Goal: Task Accomplishment & Management: Manage account settings

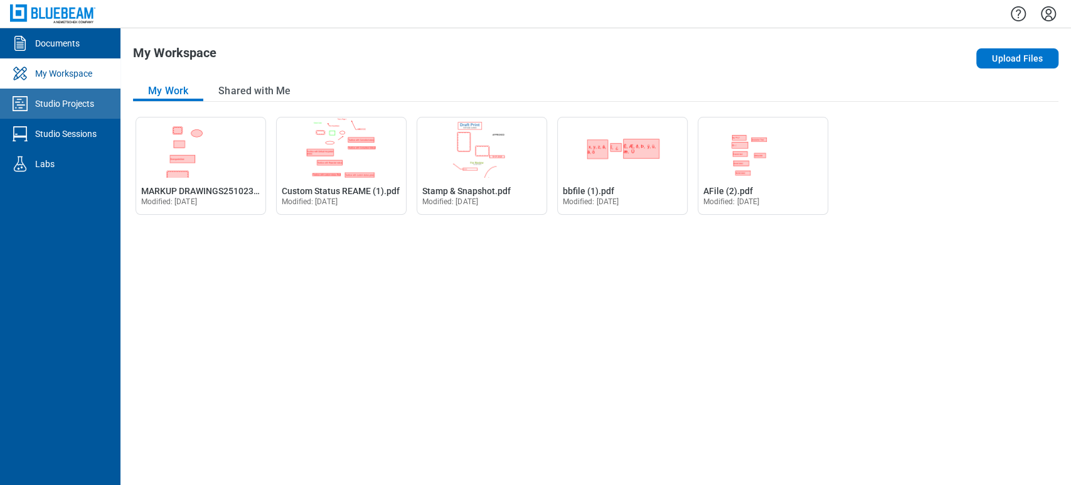
click at [50, 109] on div "Studio Projects" at bounding box center [64, 103] width 59 height 13
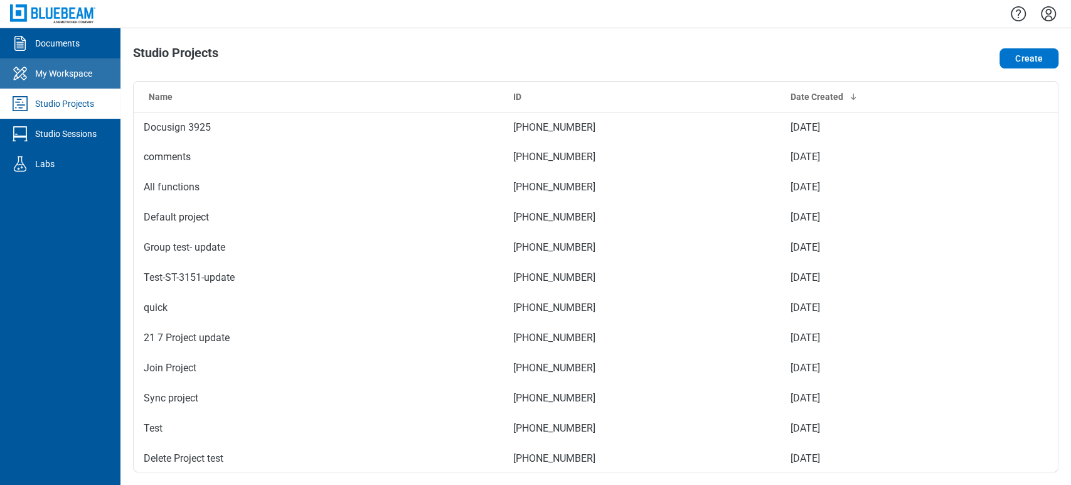
click at [69, 74] on div "My Workspace" at bounding box center [63, 73] width 57 height 13
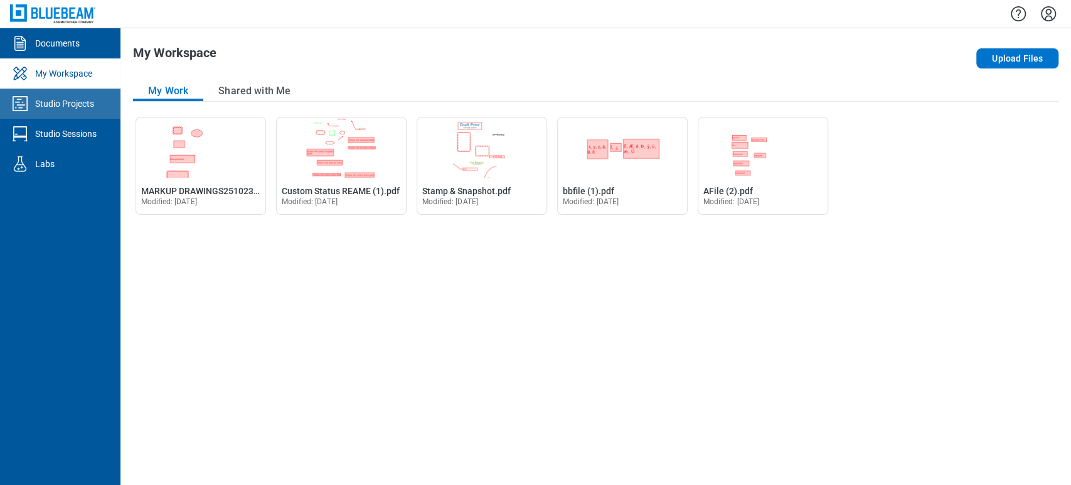
click at [70, 90] on link "Studio Projects" at bounding box center [60, 104] width 121 height 30
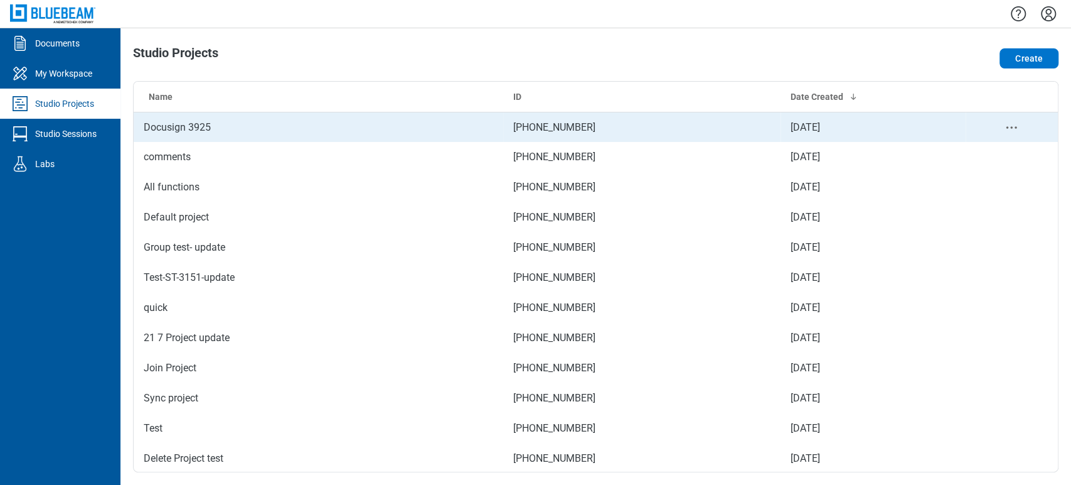
click at [287, 128] on td "Docusign 3925" at bounding box center [319, 127] width 370 height 30
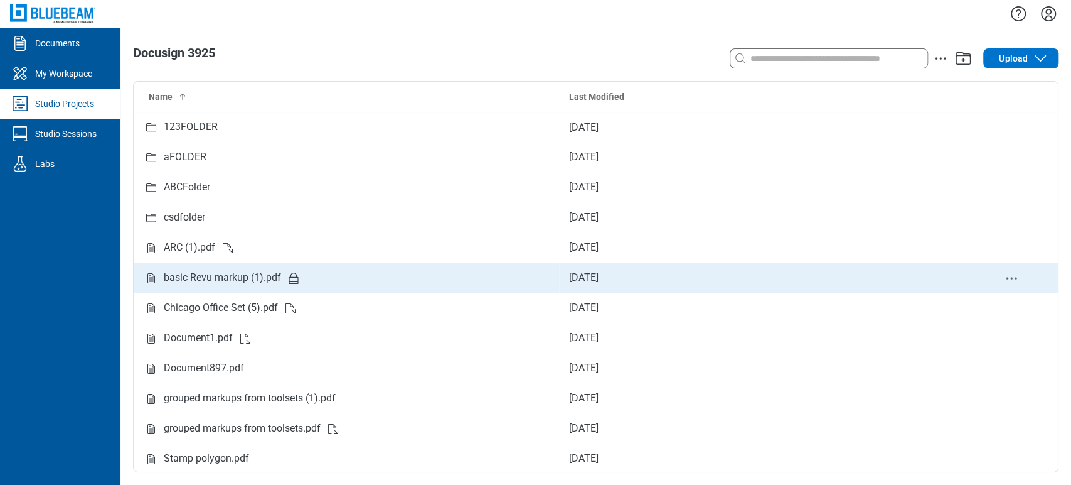
scroll to position [1, 0]
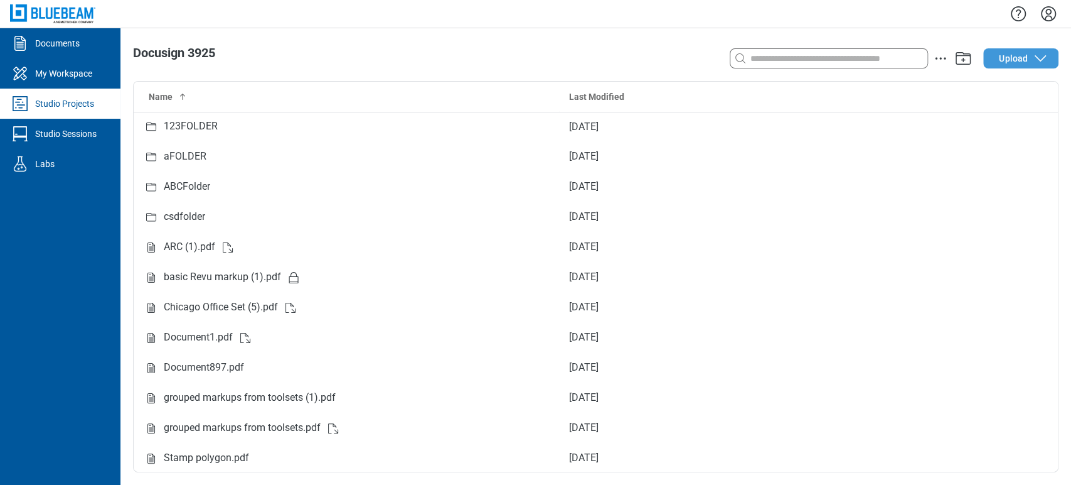
click at [1013, 56] on span "Upload" at bounding box center [1013, 58] width 29 height 13
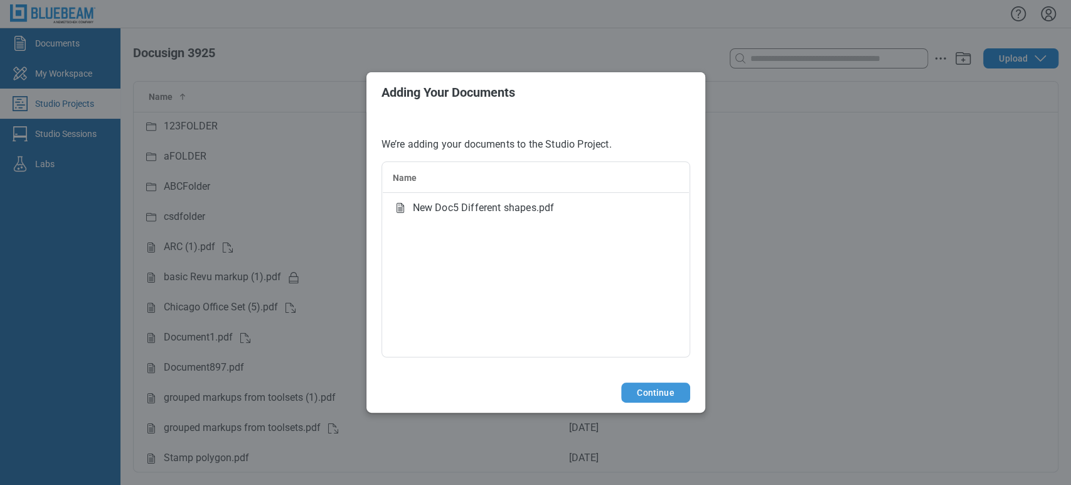
click at [657, 387] on button "Continue" at bounding box center [655, 392] width 68 height 20
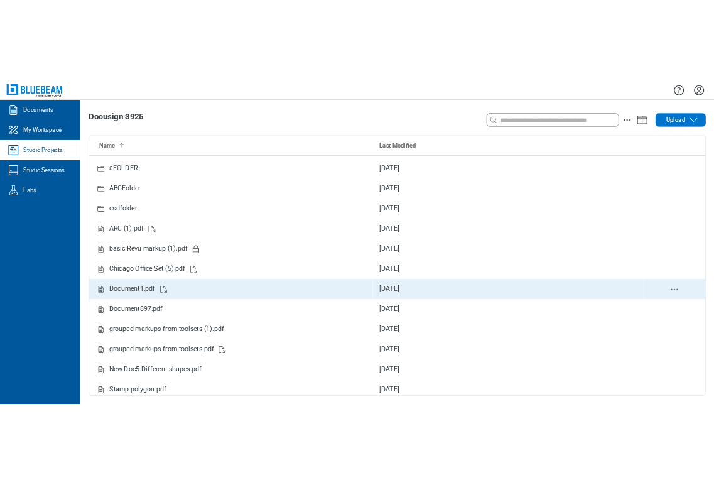
scroll to position [31, 0]
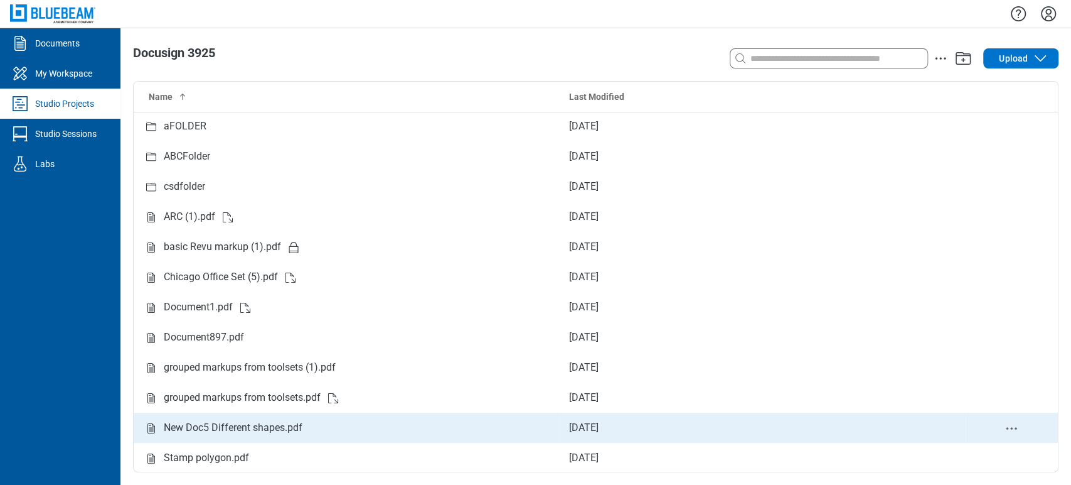
click at [284, 421] on div "New Doc5 Different shapes.pdf" at bounding box center [233, 428] width 139 height 16
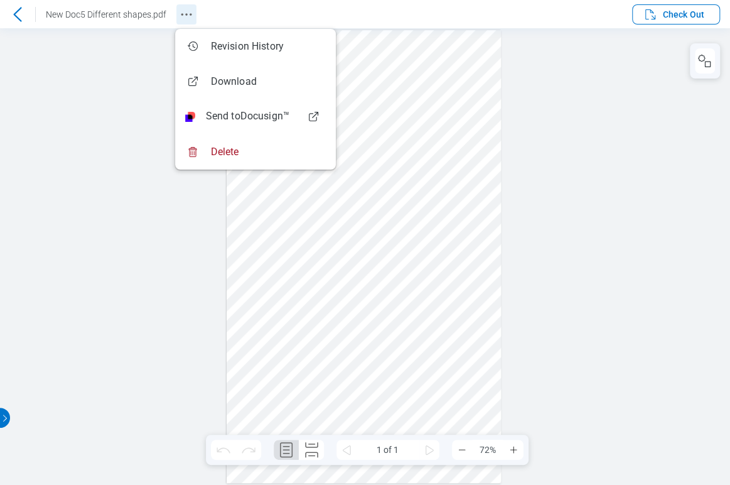
click at [190, 18] on icon "Revision History" at bounding box center [186, 14] width 15 height 15
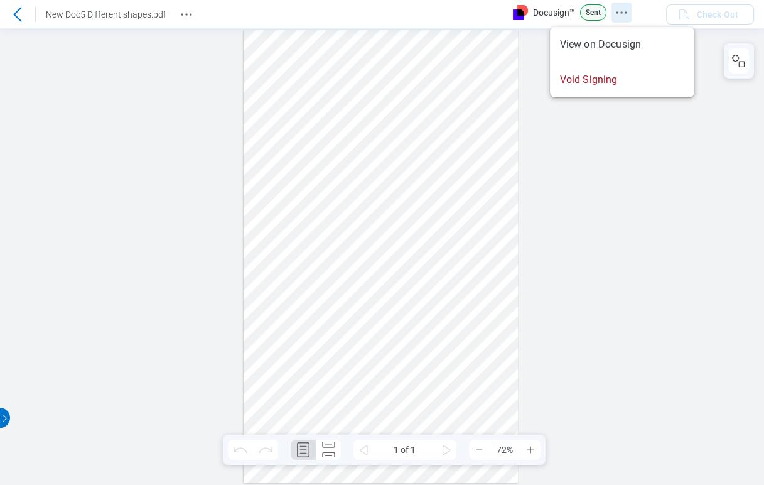
click at [622, 14] on icon "Docusign Menu" at bounding box center [621, 12] width 15 height 15
click at [660, 185] on div at bounding box center [382, 256] width 764 height 456
click at [623, 13] on icon "Docusign Menu" at bounding box center [621, 12] width 15 height 15
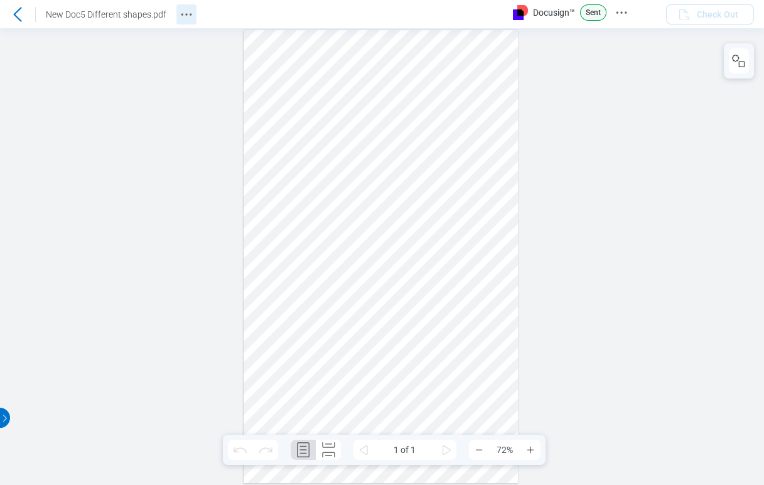
click at [180, 13] on icon "Revision History" at bounding box center [186, 14] width 15 height 15
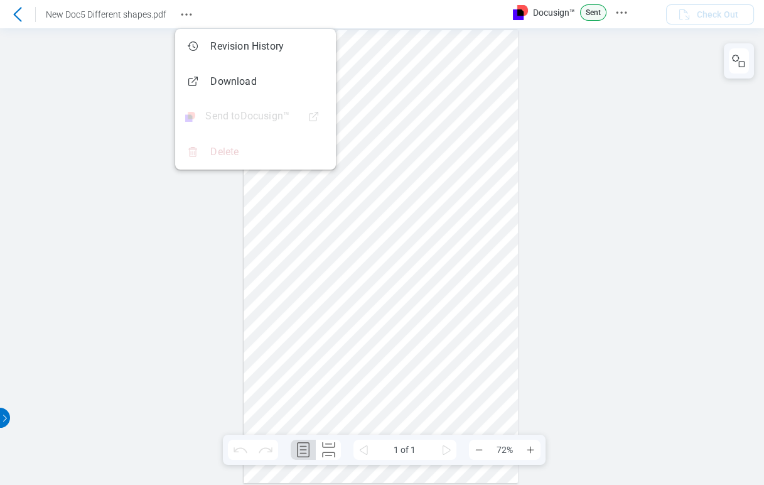
click at [126, 114] on div at bounding box center [382, 256] width 764 height 456
click at [186, 14] on icon "Revision History" at bounding box center [186, 14] width 15 height 15
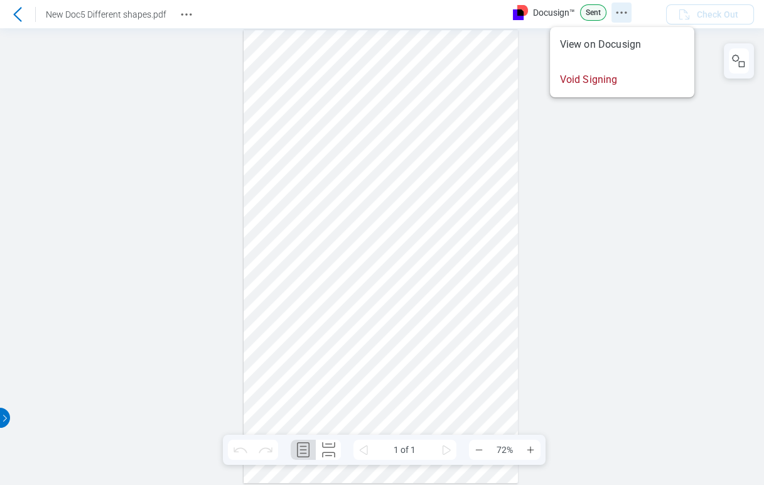
click at [625, 21] on button "Docusign Menu" at bounding box center [621, 13] width 20 height 20
click at [639, 188] on div at bounding box center [382, 256] width 764 height 456
click at [618, 11] on icon "Docusign Menu" at bounding box center [621, 12] width 15 height 15
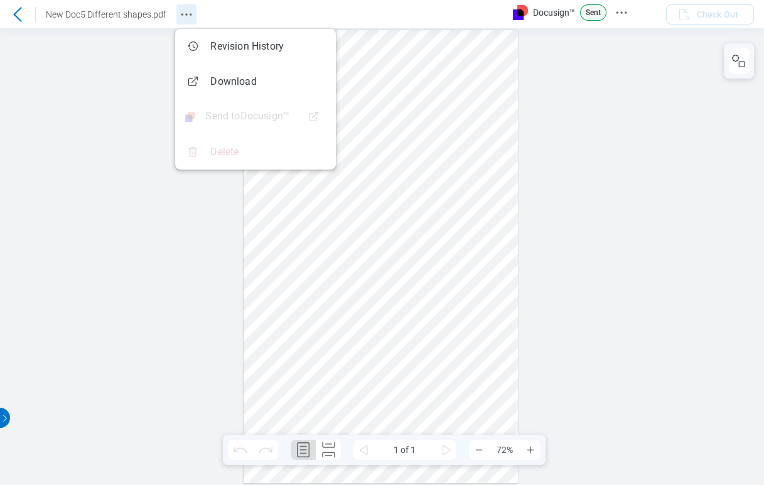
click at [188, 21] on icon "Revision History" at bounding box center [186, 14] width 15 height 15
click at [611, 70] on div at bounding box center [382, 256] width 764 height 456
click at [631, 13] on button "Docusign Menu" at bounding box center [621, 13] width 20 height 20
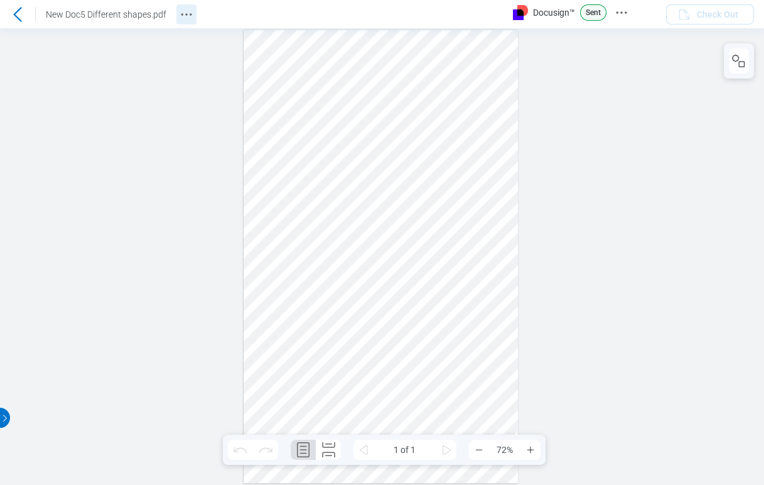
click at [188, 18] on icon "Revision History" at bounding box center [186, 14] width 15 height 15
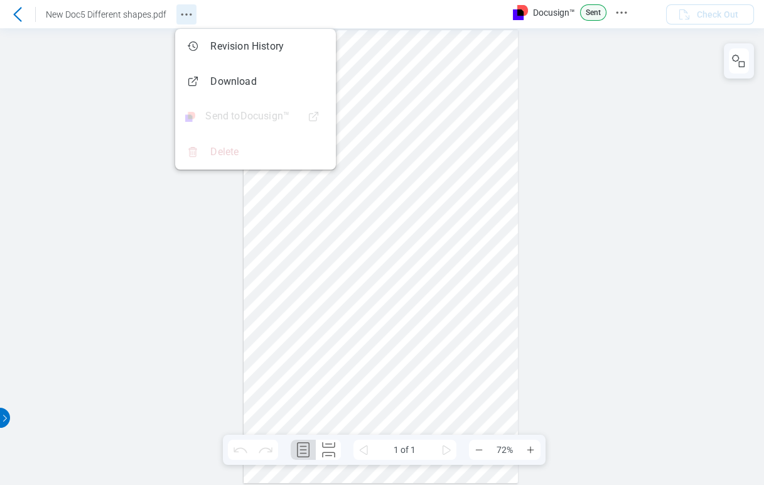
click at [188, 18] on icon "Revision History" at bounding box center [186, 14] width 15 height 15
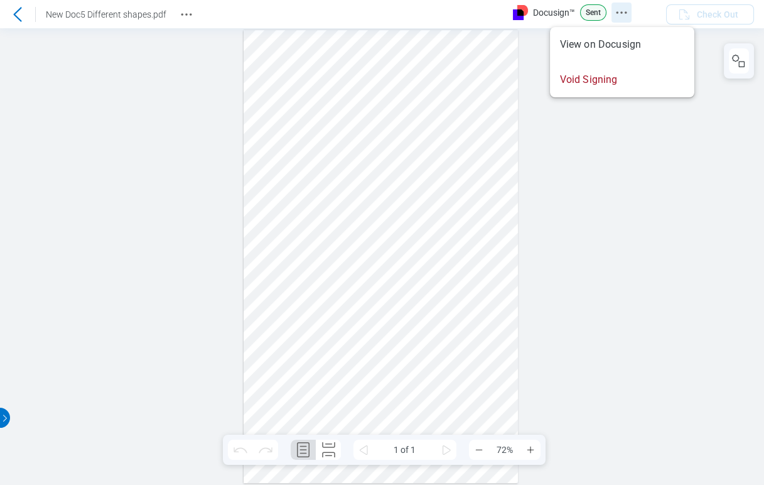
click at [623, 14] on icon "Docusign Menu" at bounding box center [621, 12] width 15 height 15
click at [592, 173] on div at bounding box center [382, 256] width 764 height 456
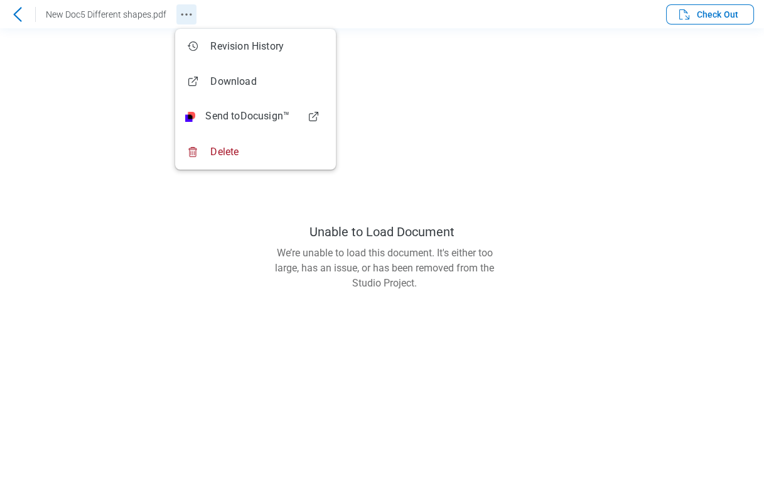
click at [179, 11] on icon "Revision History" at bounding box center [186, 14] width 15 height 15
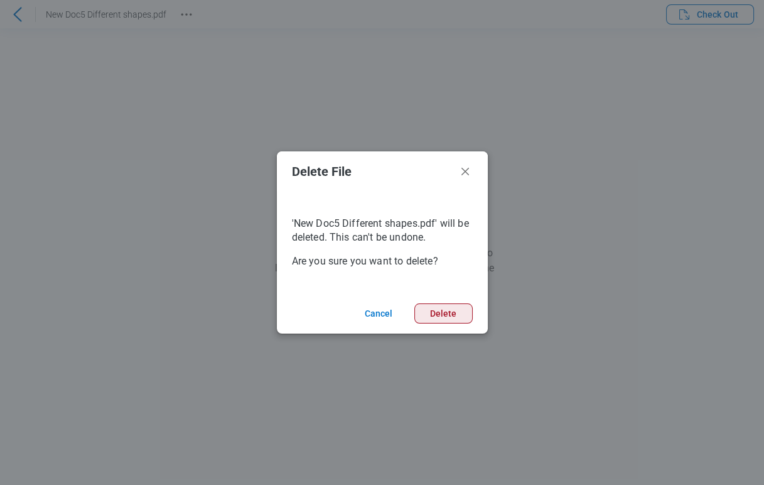
click at [459, 315] on button "Delete" at bounding box center [443, 313] width 58 height 20
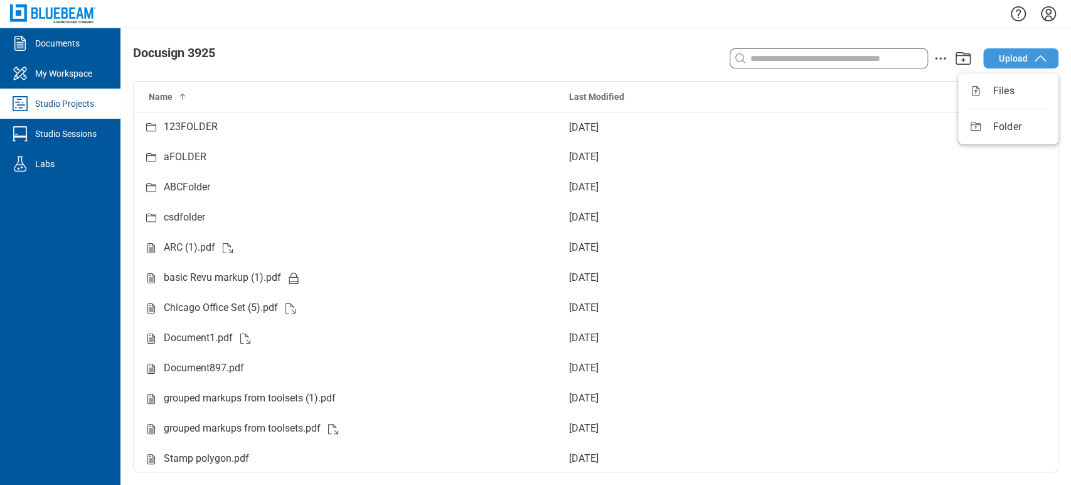
click at [763, 59] on span "Upload" at bounding box center [1013, 58] width 29 height 13
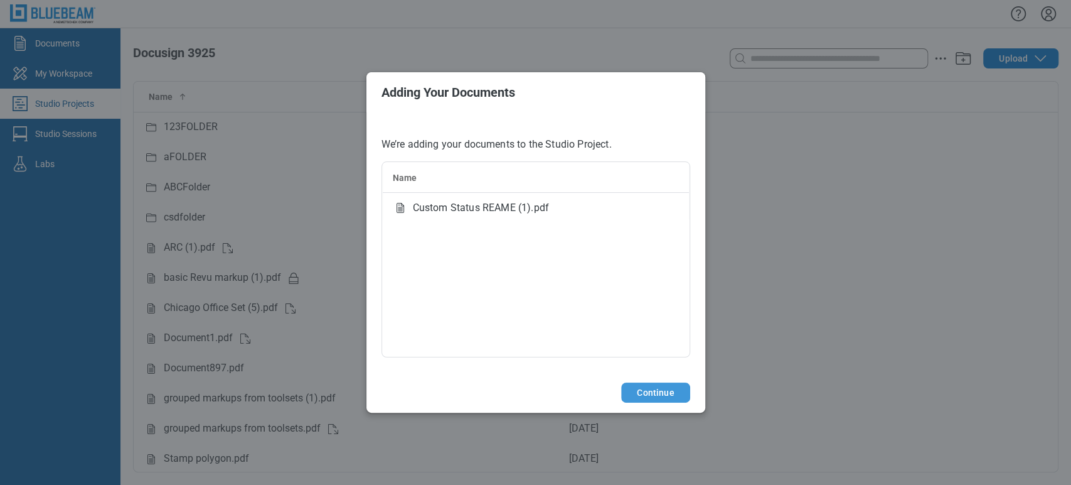
click at [665, 386] on button "Continue" at bounding box center [655, 392] width 68 height 20
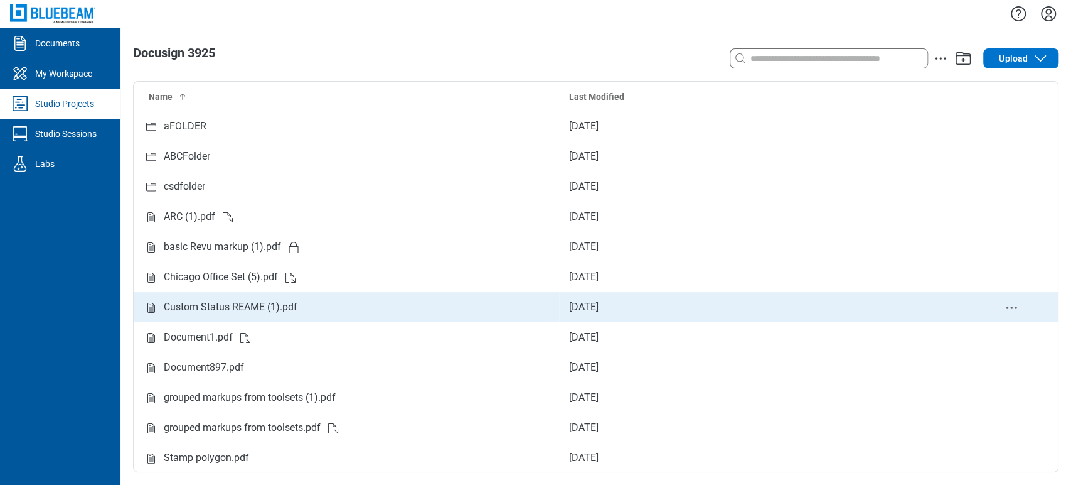
scroll to position [31, 0]
click at [253, 300] on div "Custom Status REAME (1).pdf" at bounding box center [231, 307] width 134 height 16
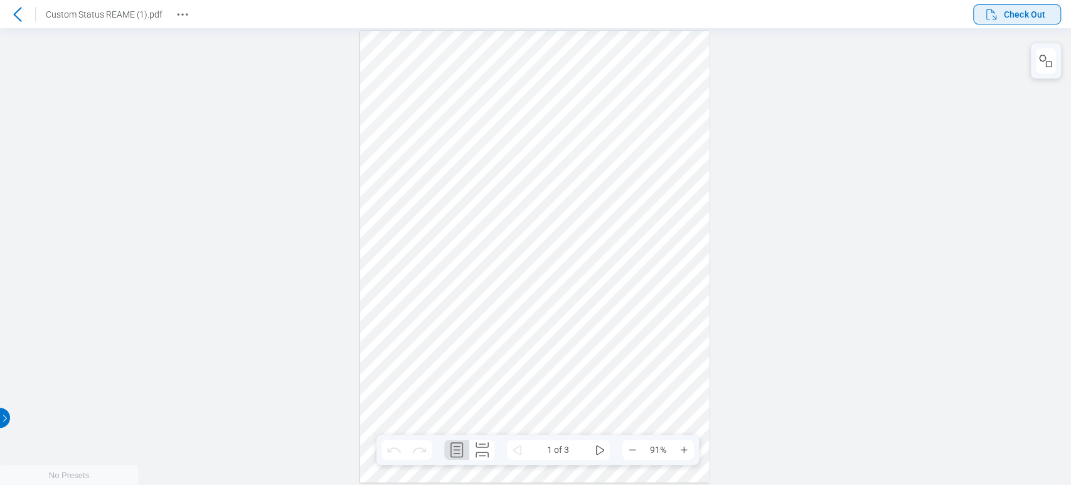
click at [763, 10] on span "Check Out" at bounding box center [1024, 14] width 41 height 13
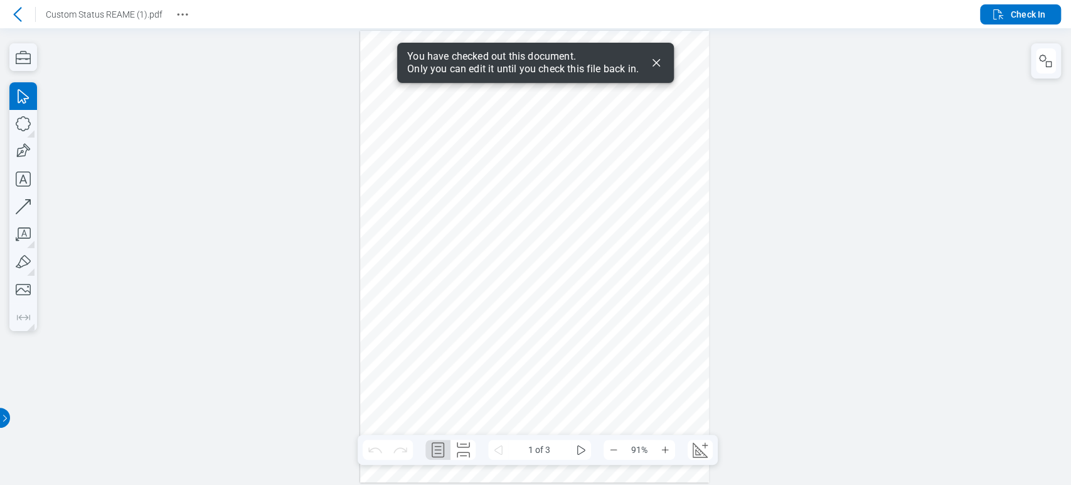
click at [659, 55] on icon "Dismiss" at bounding box center [656, 62] width 15 height 15
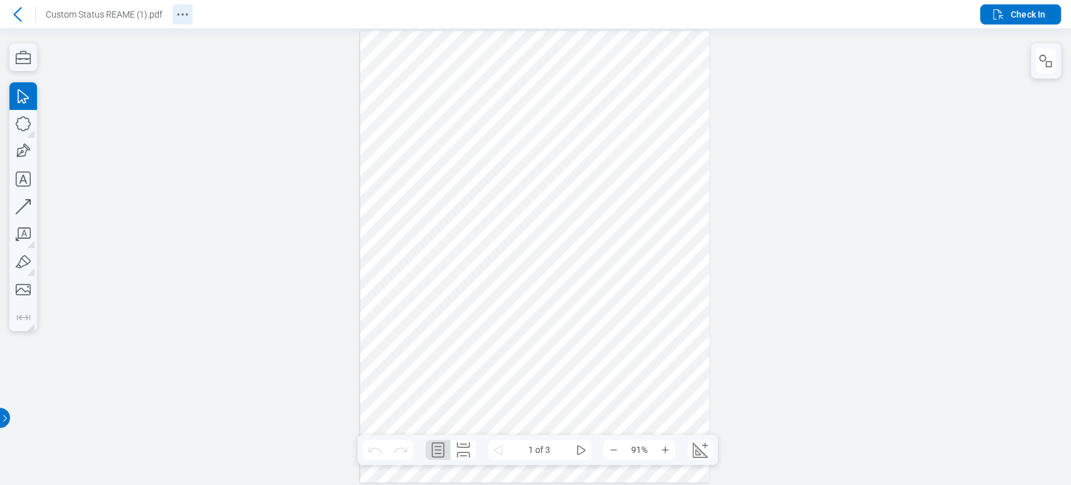
click at [181, 19] on icon "Revision History" at bounding box center [182, 14] width 15 height 15
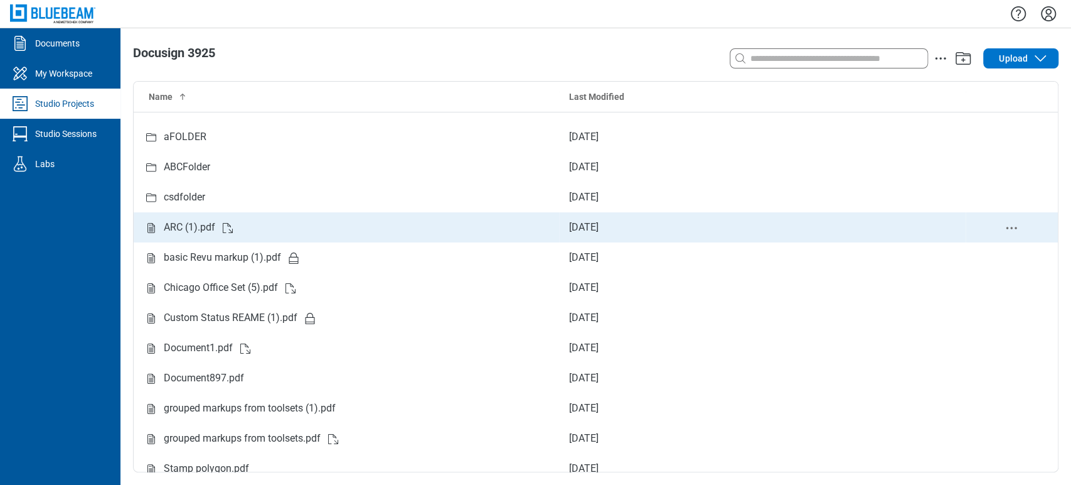
scroll to position [31, 0]
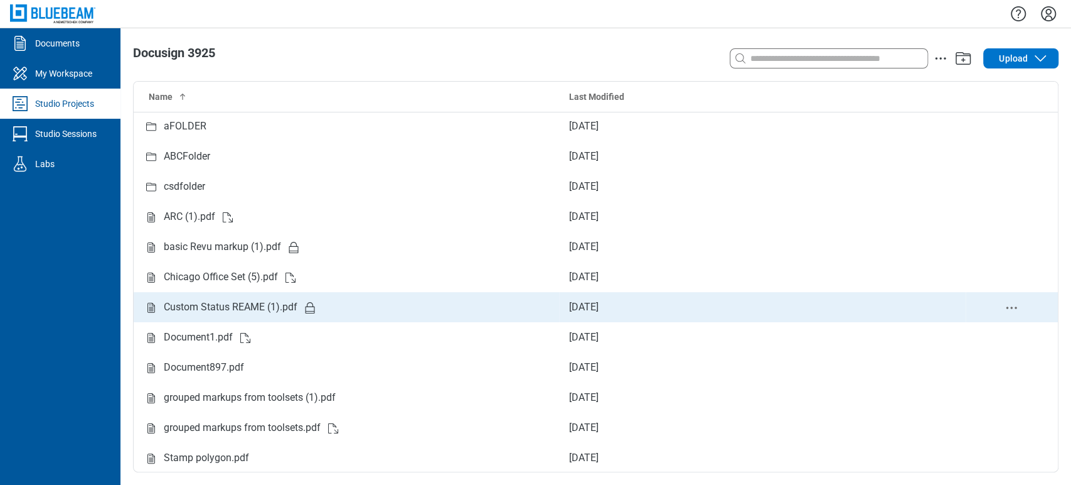
click at [289, 302] on div "Custom Status REAME (1).pdf" at bounding box center [231, 307] width 134 height 16
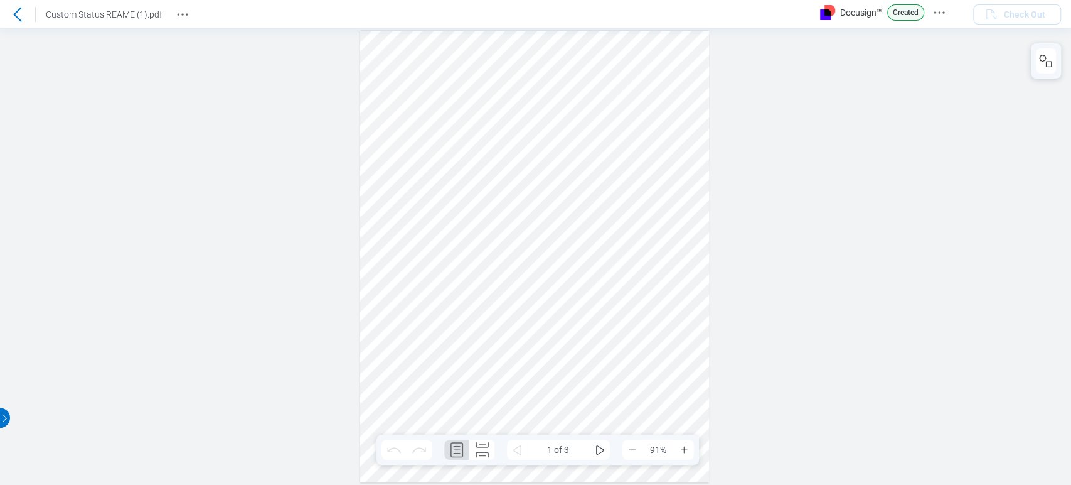
click at [937, 1] on header "Custom Status REAME (1).pdf Docusign™ Created Check Out" at bounding box center [535, 14] width 1071 height 28
click at [938, 9] on icon "Docusign Menu" at bounding box center [939, 12] width 15 height 15
click at [820, 78] on div at bounding box center [535, 256] width 1071 height 456
click at [819, 78] on div at bounding box center [535, 256] width 1071 height 456
click at [796, 127] on div at bounding box center [535, 256] width 1071 height 456
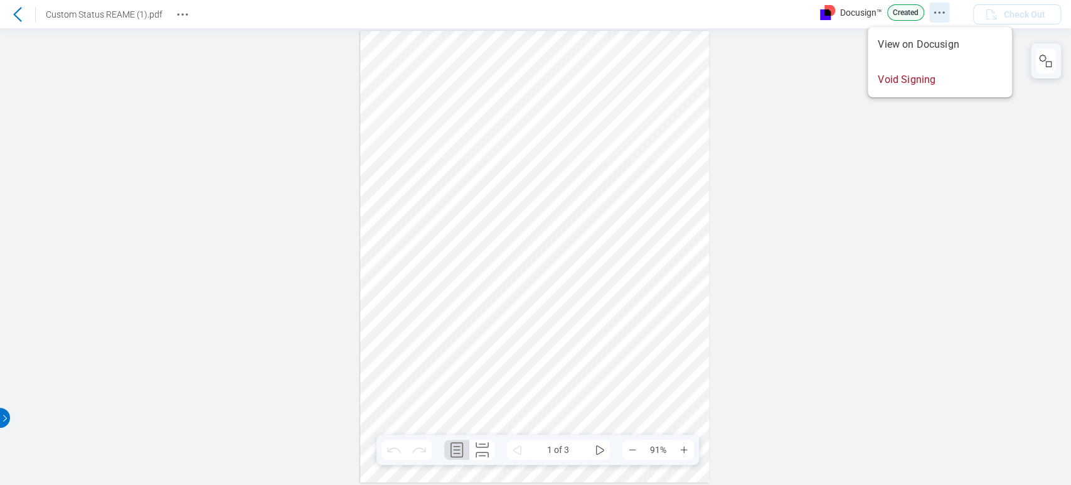
click at [942, 9] on icon "Docusign Menu" at bounding box center [939, 12] width 15 height 15
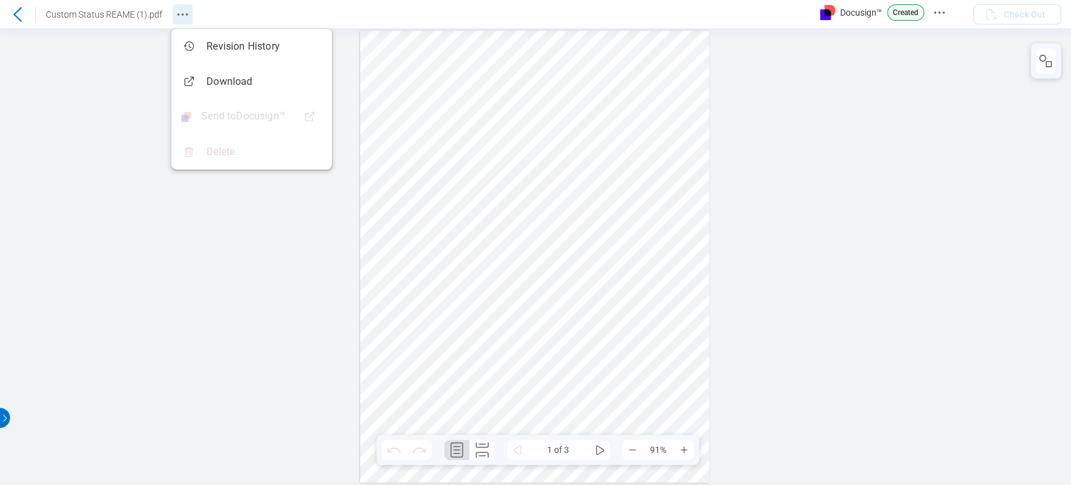
click at [185, 5] on button "Revision History" at bounding box center [183, 14] width 20 height 20
click at [845, 87] on div at bounding box center [535, 256] width 1071 height 456
click at [936, 11] on circle "Docusign Menu" at bounding box center [935, 12] width 2 height 2
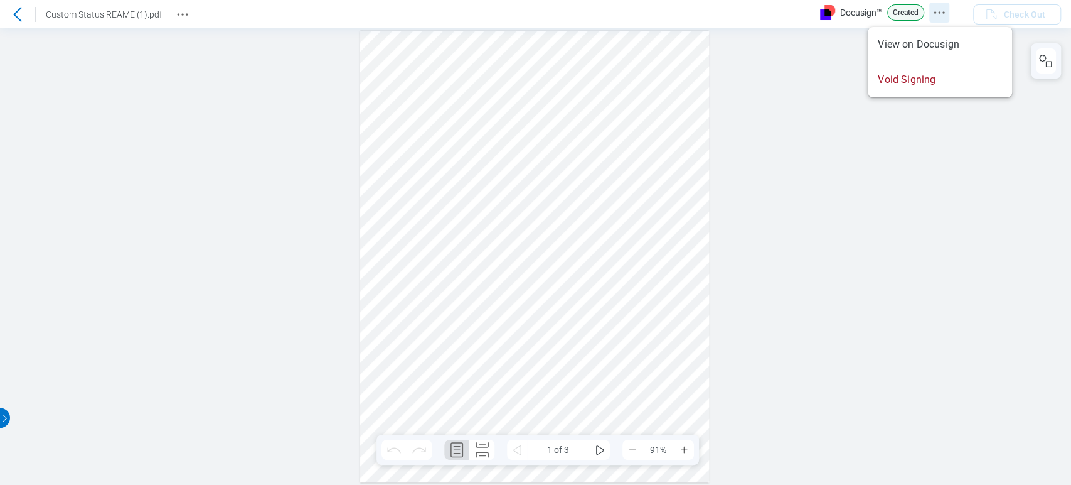
click at [937, 10] on icon "Docusign Menu" at bounding box center [939, 12] width 15 height 15
click at [188, 19] on icon "Revision History" at bounding box center [182, 14] width 15 height 15
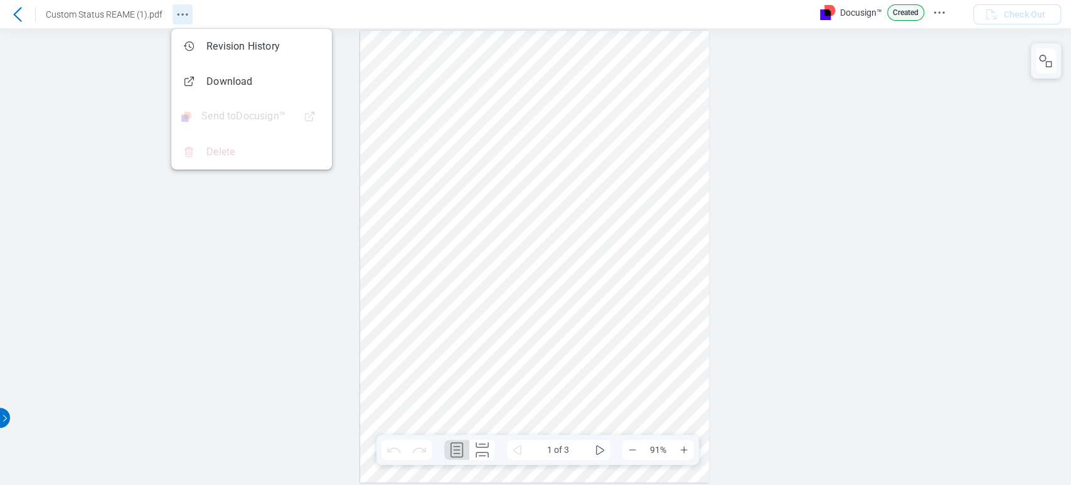
click at [188, 19] on icon "Revision History" at bounding box center [182, 14] width 15 height 15
click at [827, 96] on div at bounding box center [535, 256] width 1071 height 456
click at [948, 15] on button "Docusign Menu" at bounding box center [940, 13] width 20 height 20
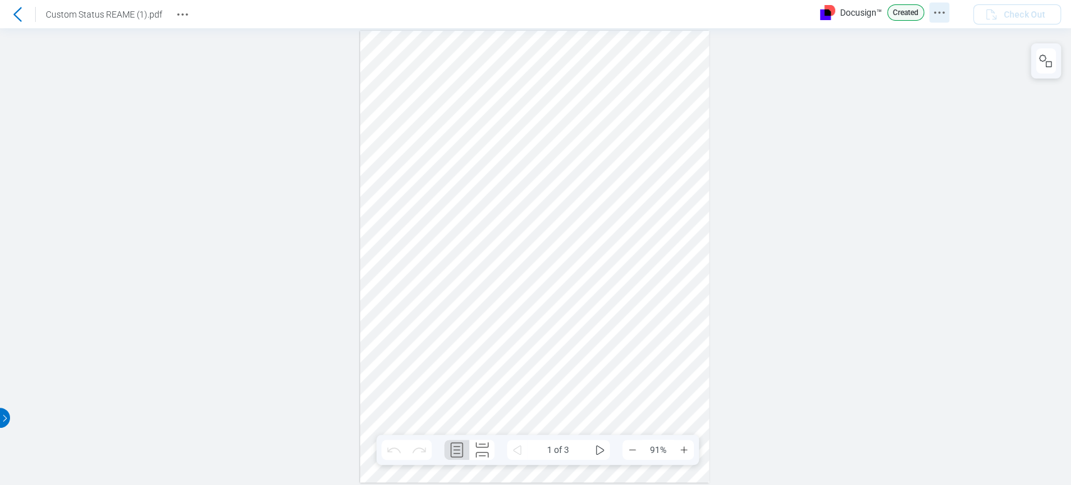
click at [936, 10] on icon "Docusign Menu" at bounding box center [939, 12] width 15 height 15
click at [766, 341] on div at bounding box center [535, 256] width 1071 height 456
click at [180, 23] on button "Revision History" at bounding box center [183, 14] width 20 height 20
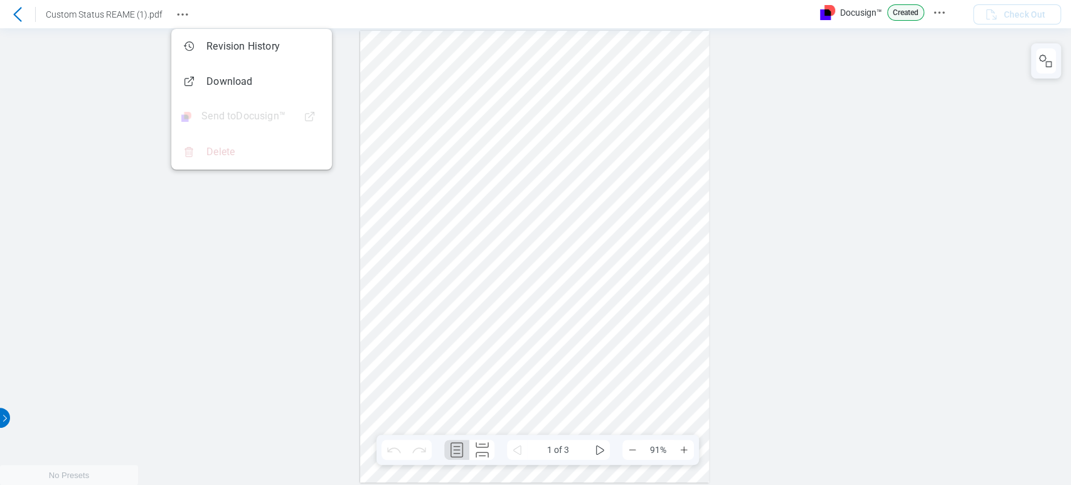
click at [201, 310] on div at bounding box center [535, 256] width 1071 height 456
click at [943, 5] on icon "Docusign Menu" at bounding box center [939, 12] width 15 height 15
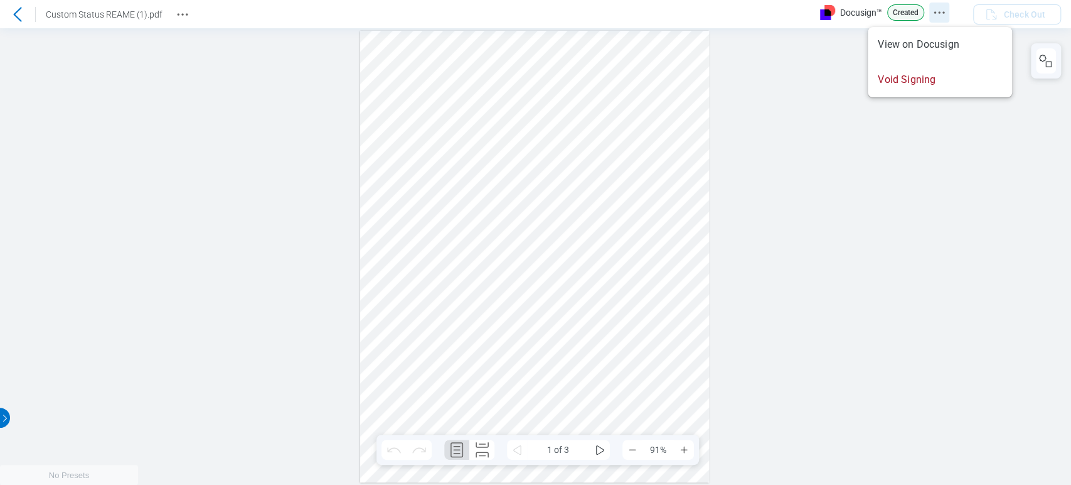
click at [944, 7] on icon "Docusign Menu" at bounding box center [939, 12] width 15 height 15
click at [176, 8] on icon "Revision History" at bounding box center [182, 14] width 15 height 15
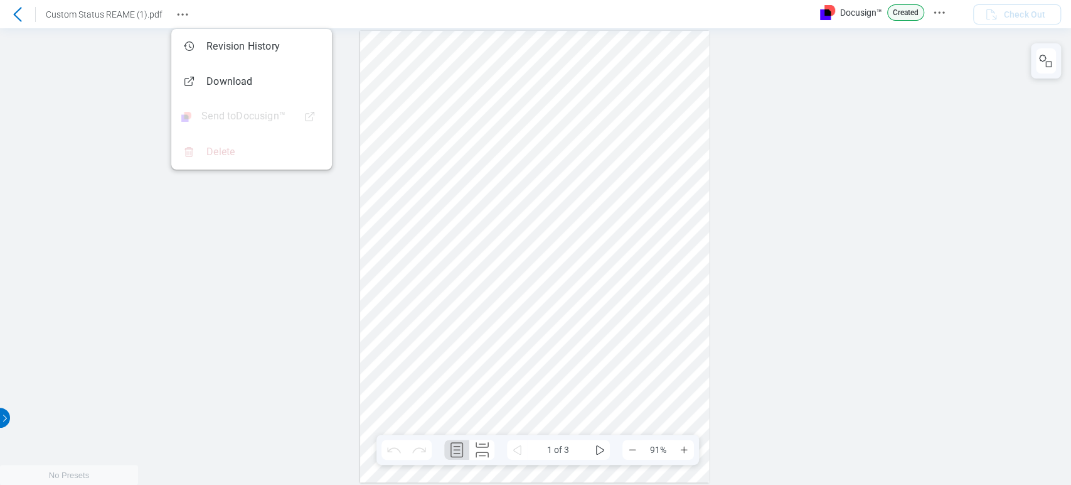
click at [153, 314] on div at bounding box center [535, 256] width 1071 height 456
click at [161, 302] on div at bounding box center [535, 256] width 1071 height 456
click at [935, 12] on circle "Docusign Menu" at bounding box center [935, 12] width 2 height 2
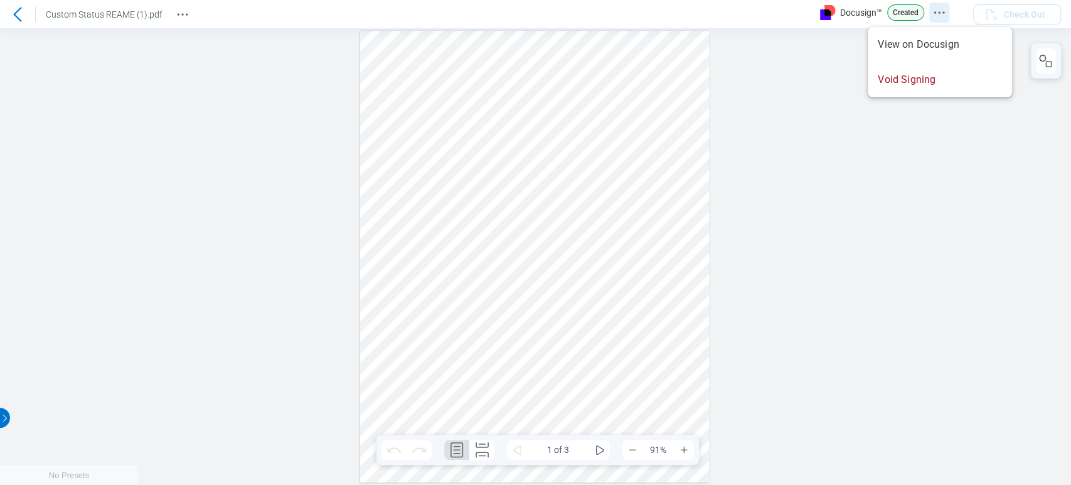
click at [935, 12] on circle "Docusign Menu" at bounding box center [935, 12] width 2 height 2
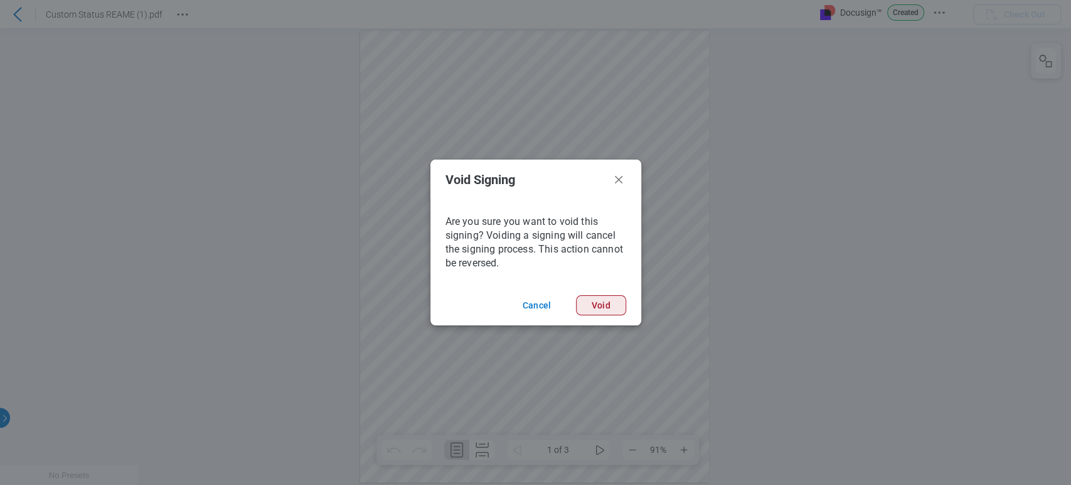
click at [612, 312] on button "Void" at bounding box center [601, 305] width 50 height 20
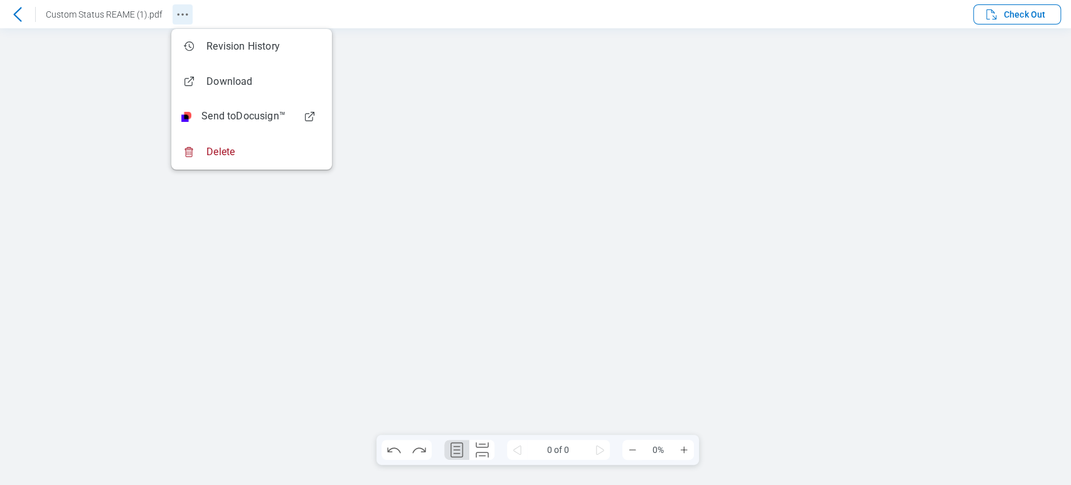
click at [179, 7] on icon "Revision History" at bounding box center [182, 14] width 15 height 15
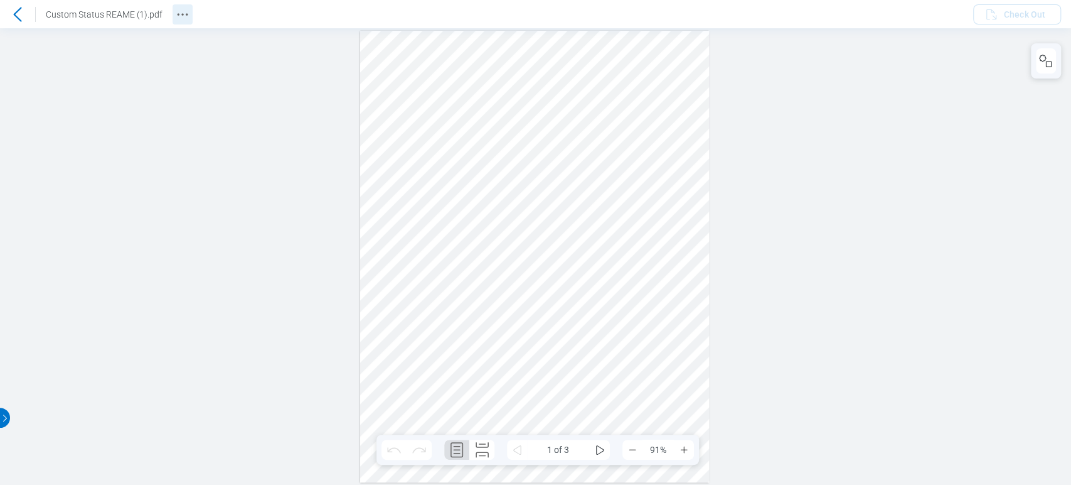
click at [178, 14] on circle "Revision History" at bounding box center [179, 14] width 2 height 2
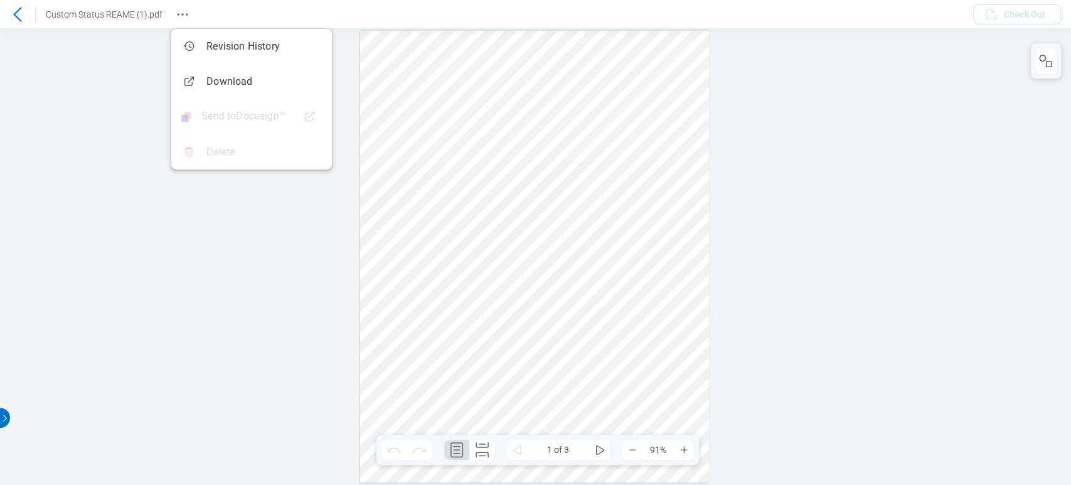
click at [77, 198] on div at bounding box center [535, 256] width 1071 height 456
click at [798, 112] on div at bounding box center [535, 256] width 1071 height 456
click at [185, 13] on icon "Revision History" at bounding box center [182, 14] width 15 height 15
click at [244, 154] on li "Delete" at bounding box center [251, 151] width 161 height 35
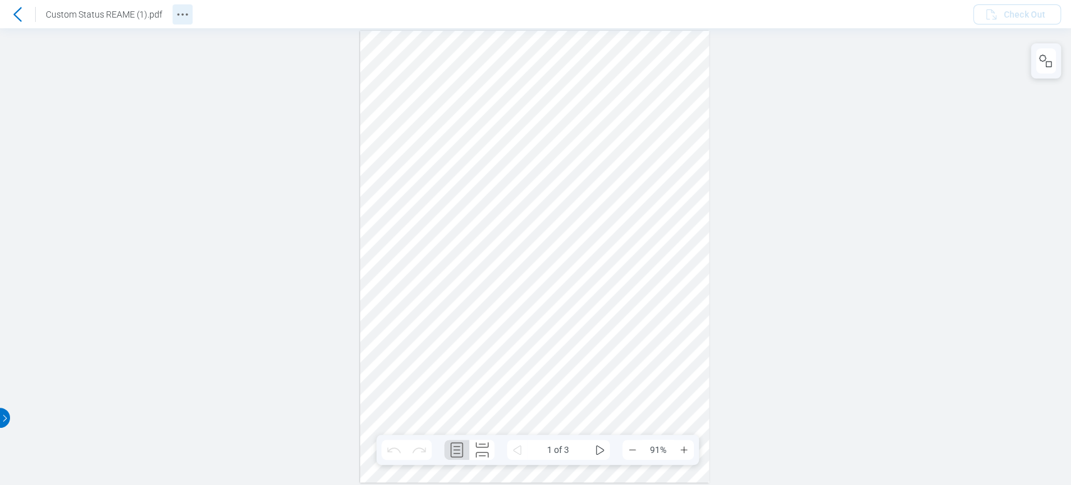
click at [185, 9] on icon "Revision History" at bounding box center [182, 14] width 15 height 15
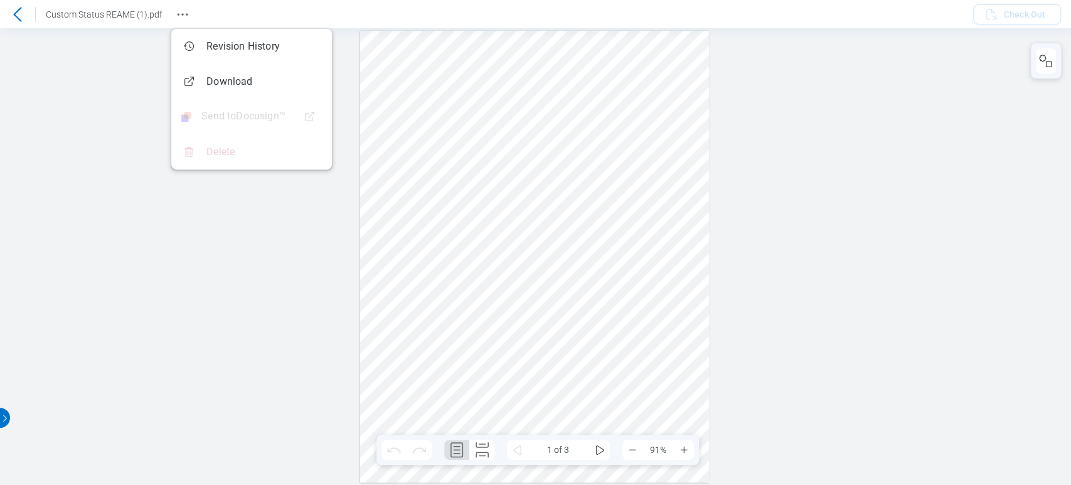
click at [15, 20] on icon at bounding box center [17, 14] width 15 height 15
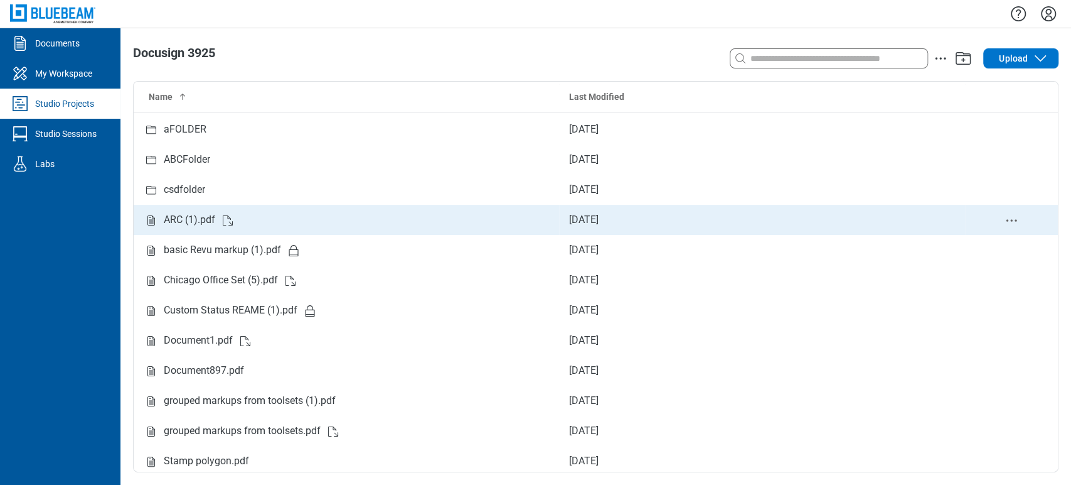
scroll to position [31, 0]
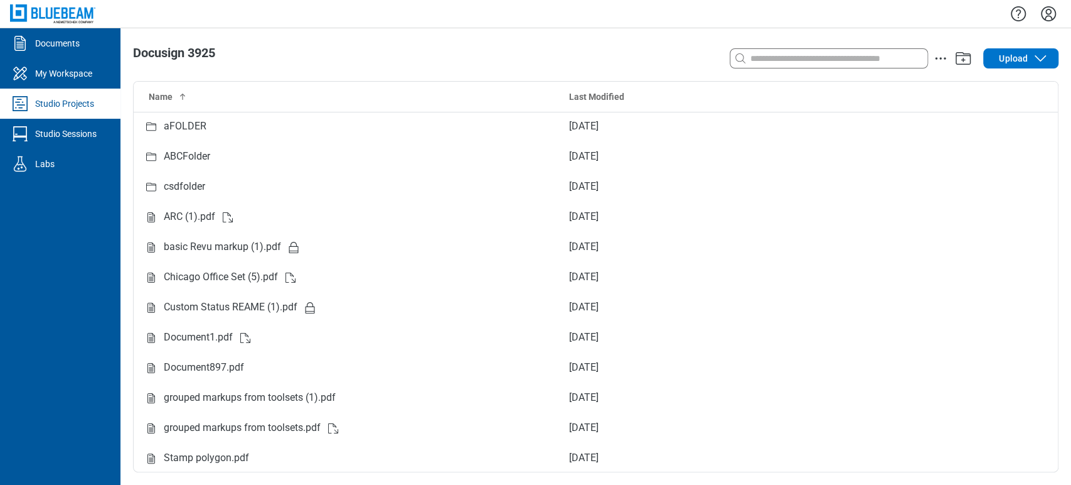
click at [45, 105] on div "Studio Projects" at bounding box center [64, 103] width 59 height 13
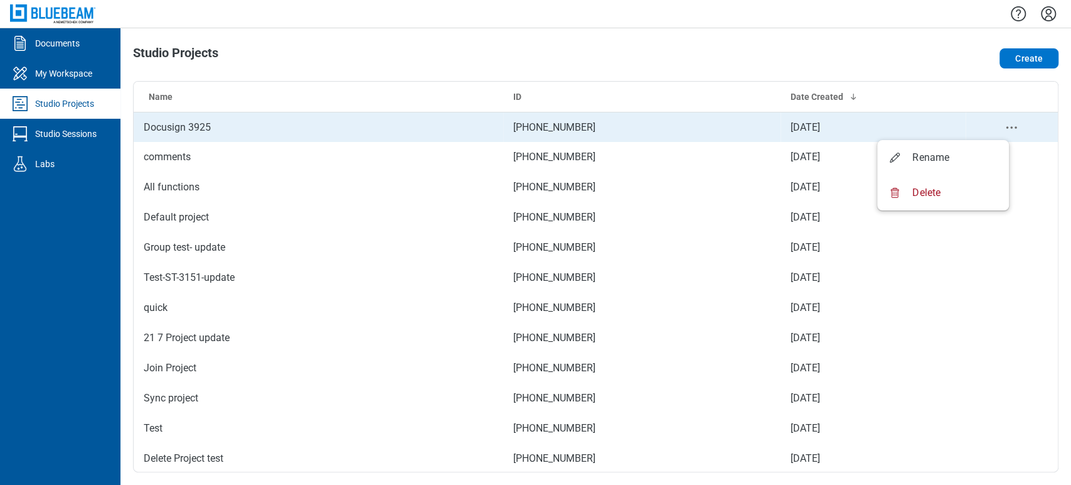
click at [1007, 124] on icon "project-actions-menu" at bounding box center [1011, 127] width 15 height 15
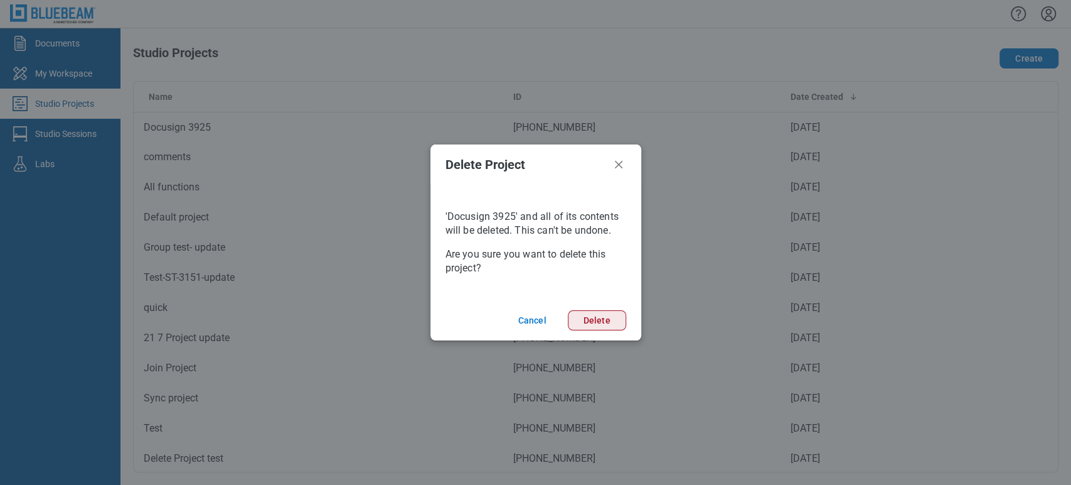
click at [617, 320] on button "Delete" at bounding box center [597, 320] width 58 height 20
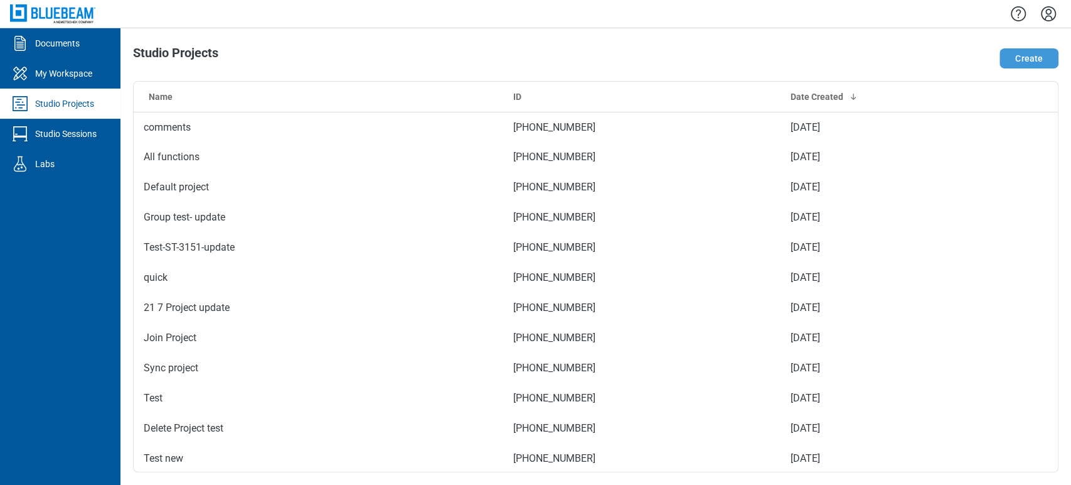
click at [1031, 53] on button "Create" at bounding box center [1029, 58] width 59 height 20
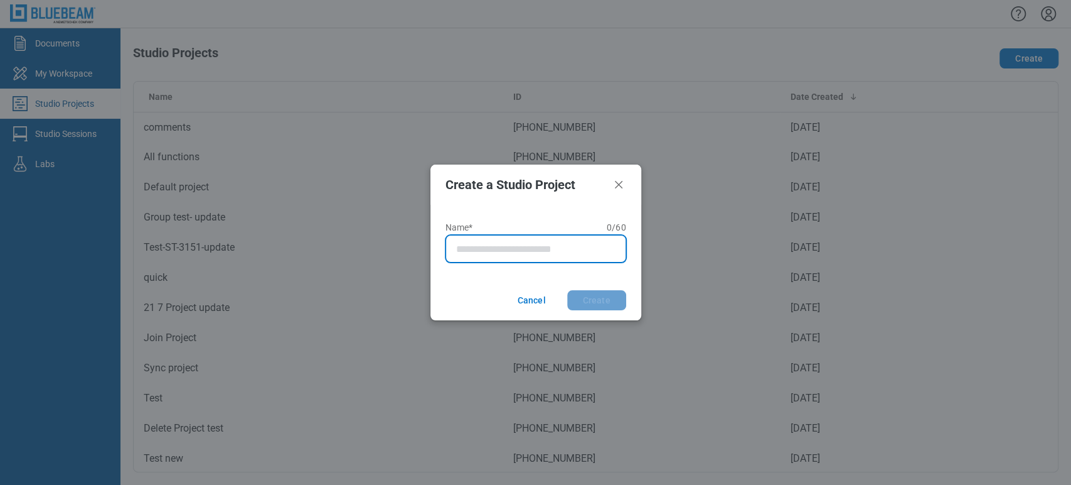
click at [551, 245] on input "Name* 0 of 60 characters 0 / 60" at bounding box center [538, 248] width 164 height 15
type input "**********"
click at [567, 290] on button "Create" at bounding box center [596, 300] width 59 height 20
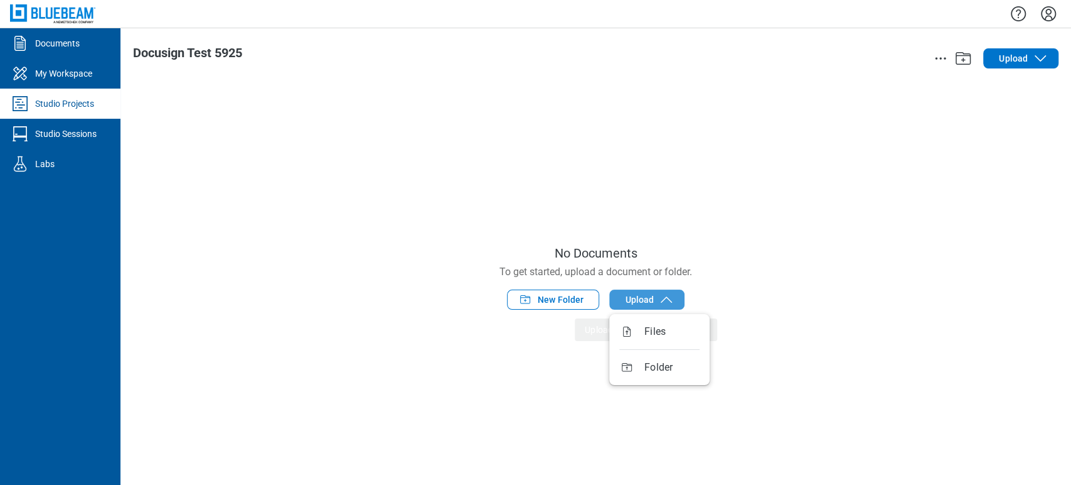
click at [635, 302] on span "Upload" at bounding box center [639, 299] width 29 height 13
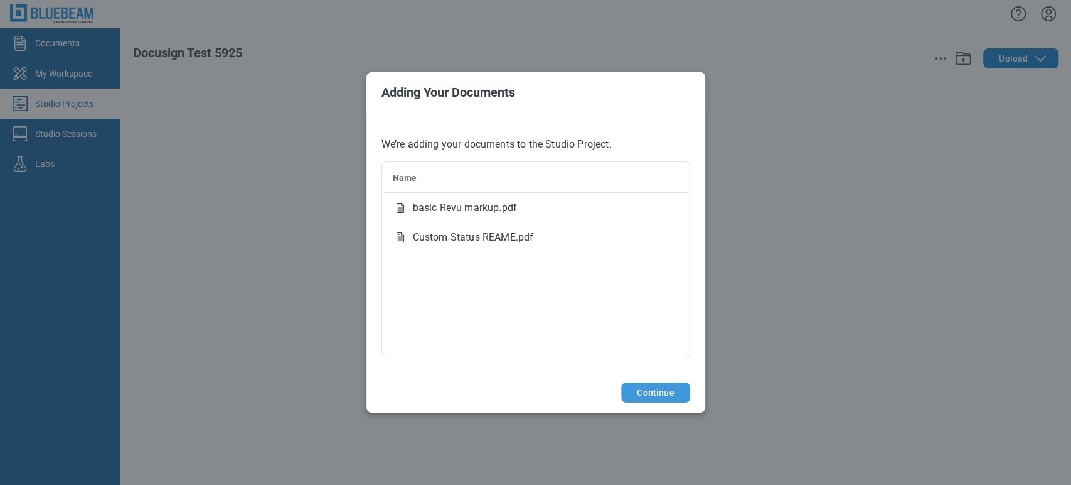
click at [640, 385] on button "Continue" at bounding box center [655, 392] width 68 height 20
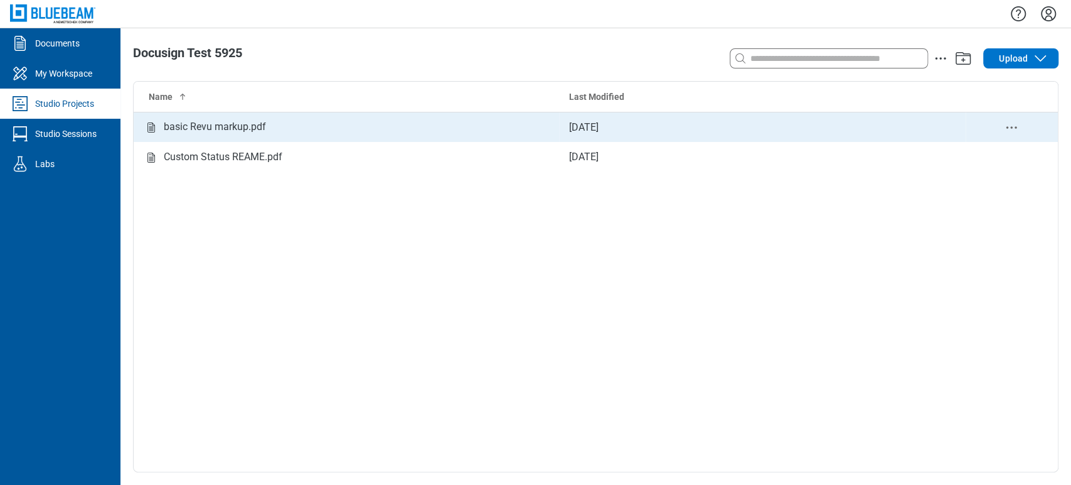
click at [635, 126] on td "Sep 5, 2025" at bounding box center [762, 127] width 407 height 30
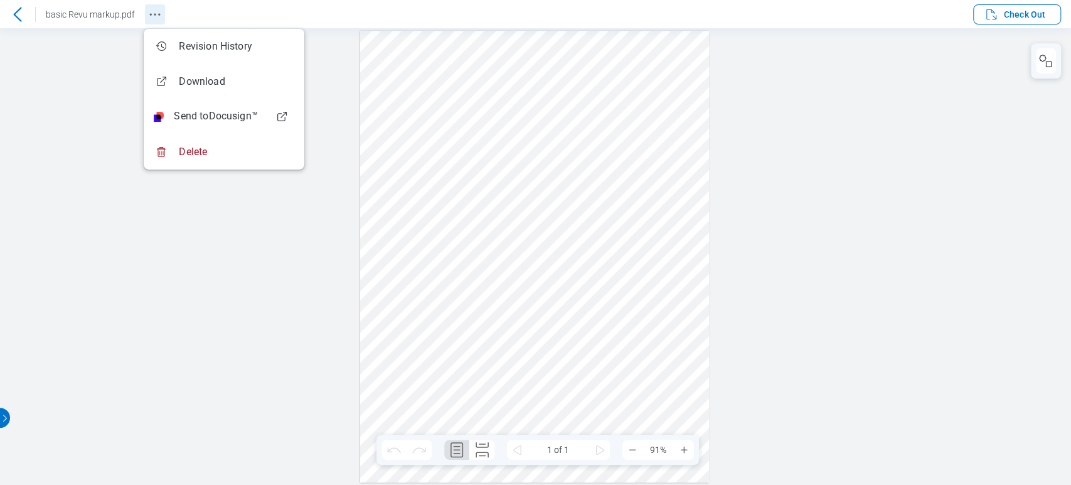
click at [155, 19] on icon "Revision History" at bounding box center [155, 14] width 15 height 15
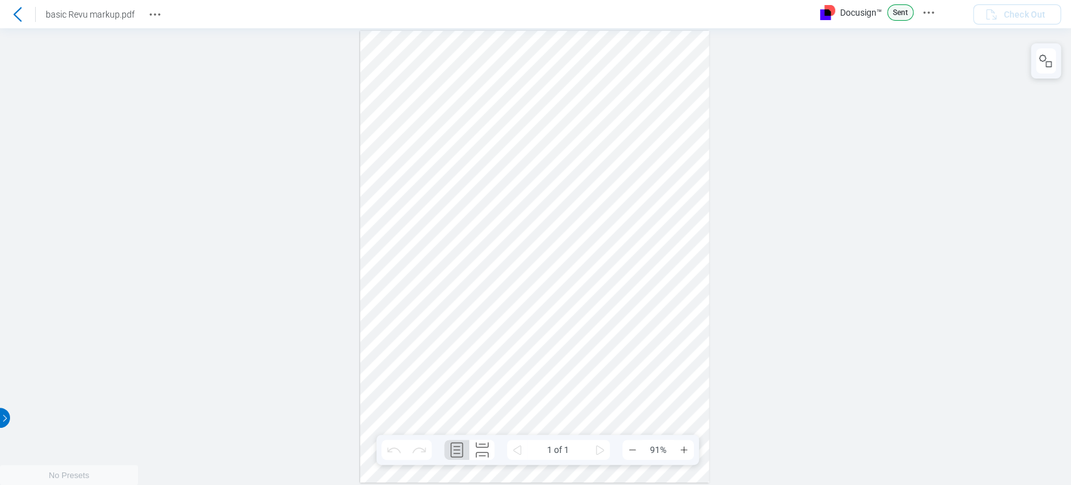
click at [930, 23] on div "Docusign™ Sent" at bounding box center [889, 14] width 138 height 20
click at [928, 11] on icon "Docusign Menu" at bounding box center [928, 12] width 15 height 15
click at [802, 175] on div at bounding box center [535, 256] width 1071 height 456
click at [790, 51] on div at bounding box center [535, 256] width 1071 height 456
click at [857, 138] on div at bounding box center [535, 256] width 1071 height 456
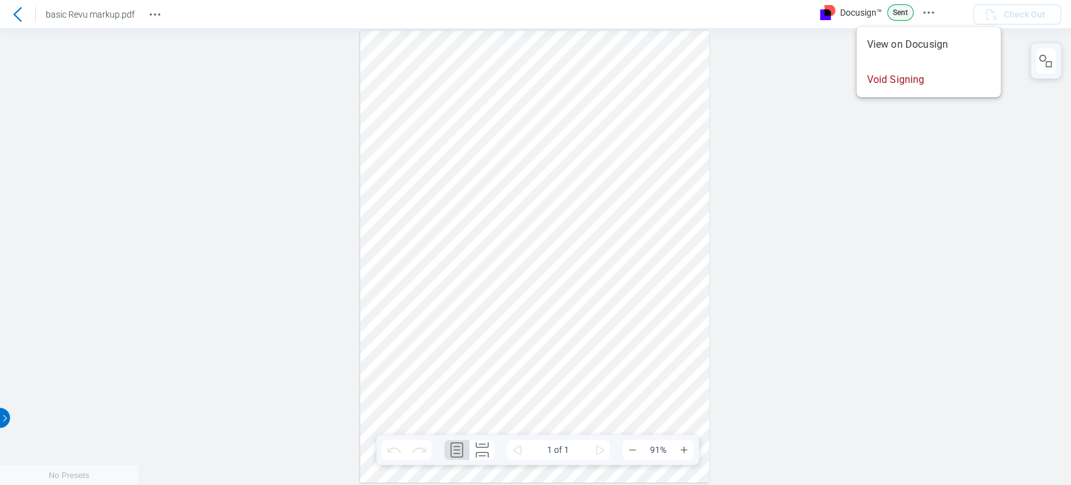
click at [936, 0] on header "basic Revu markup.pdf Docusign™ Sent Check Out" at bounding box center [535, 14] width 1071 height 28
click at [934, 9] on icon "Docusign Menu" at bounding box center [928, 12] width 15 height 15
click at [906, 108] on div at bounding box center [535, 256] width 1071 height 456
click at [946, 10] on icon "Docusign Menu" at bounding box center [942, 12] width 15 height 15
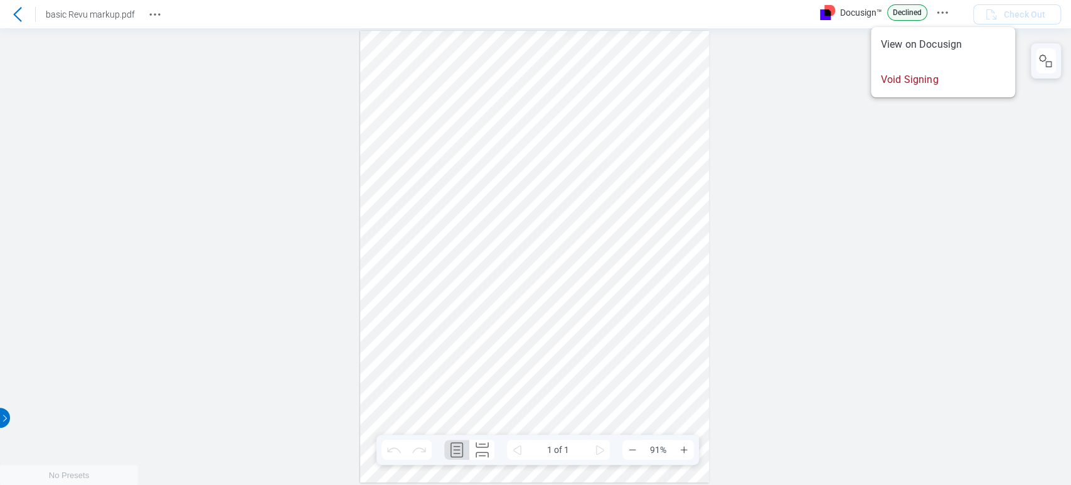
drag, startPoint x: 895, startPoint y: 319, endPoint x: 758, endPoint y: 475, distance: 208.2
click at [894, 321] on div at bounding box center [535, 256] width 1071 height 456
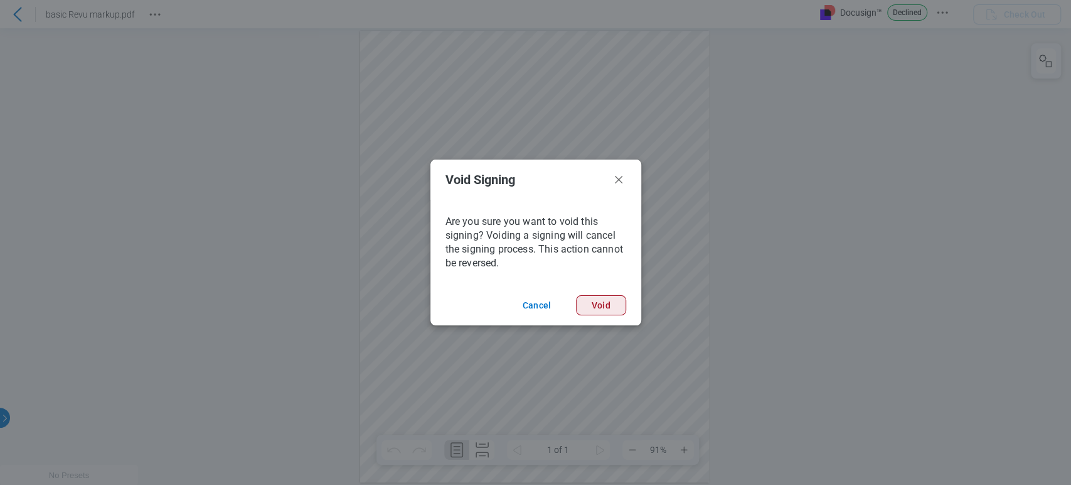
click at [603, 304] on button "Void" at bounding box center [601, 305] width 50 height 20
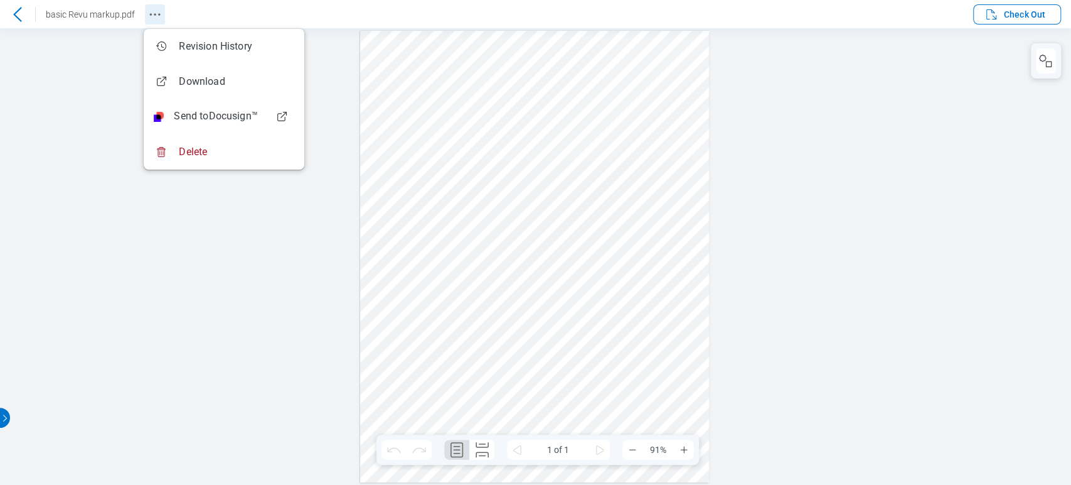
click at [158, 18] on icon "Revision History" at bounding box center [155, 14] width 15 height 15
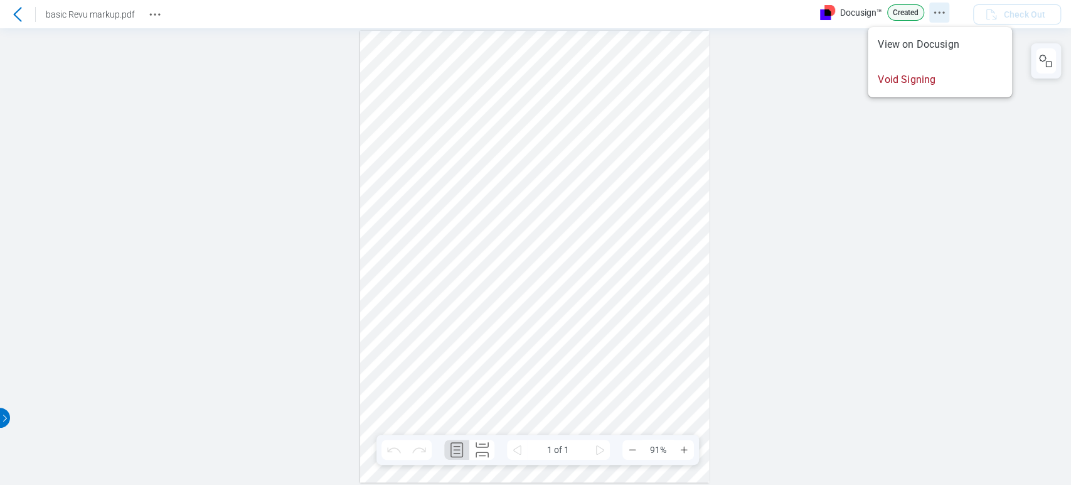
click at [935, 9] on icon "Docusign Menu" at bounding box center [939, 12] width 15 height 15
click at [663, 115] on div at bounding box center [534, 257] width 349 height 452
click at [156, 13] on icon "Revision History" at bounding box center [155, 14] width 15 height 15
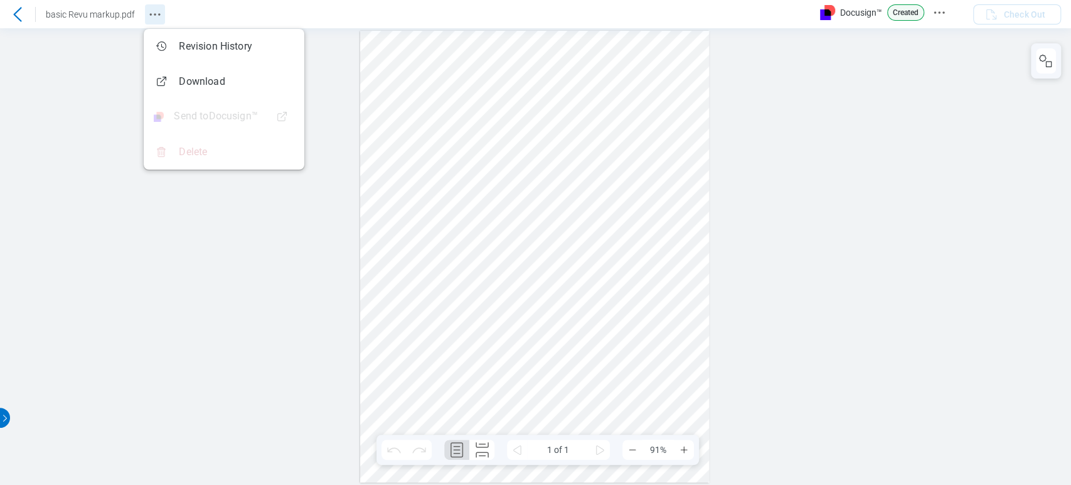
click at [156, 13] on icon "Revision History" at bounding box center [155, 14] width 15 height 15
click at [70, 150] on div at bounding box center [535, 256] width 1071 height 456
click at [178, 309] on div at bounding box center [535, 256] width 1071 height 456
click at [793, 154] on div at bounding box center [535, 256] width 1071 height 456
click at [938, 13] on icon "Docusign Menu" at bounding box center [939, 12] width 15 height 15
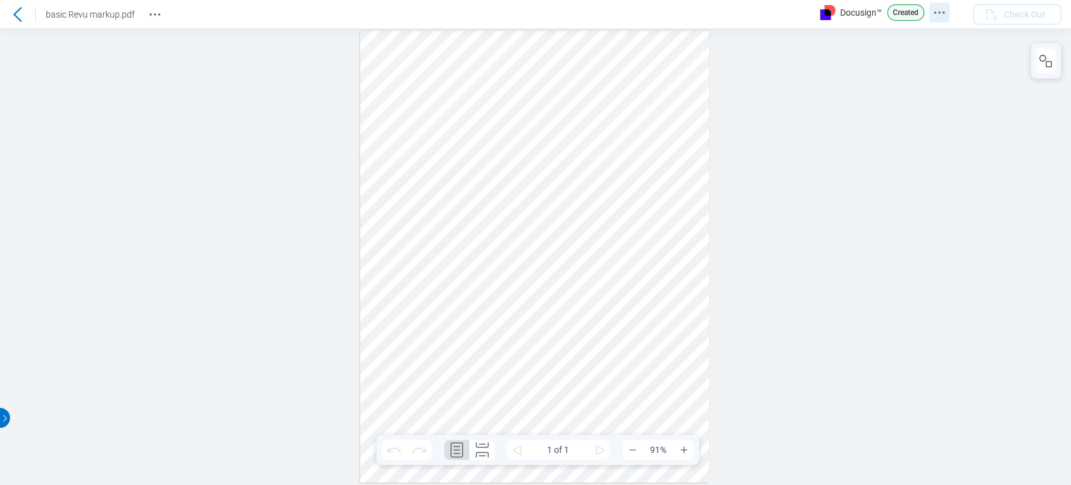
click at [944, 14] on icon "Docusign Menu" at bounding box center [939, 12] width 15 height 15
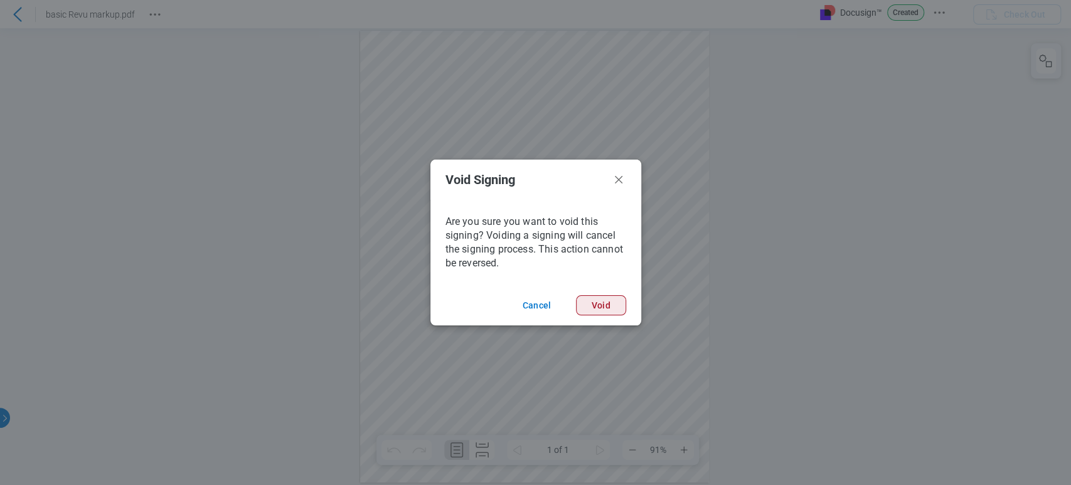
click at [596, 295] on button "Void" at bounding box center [601, 305] width 50 height 20
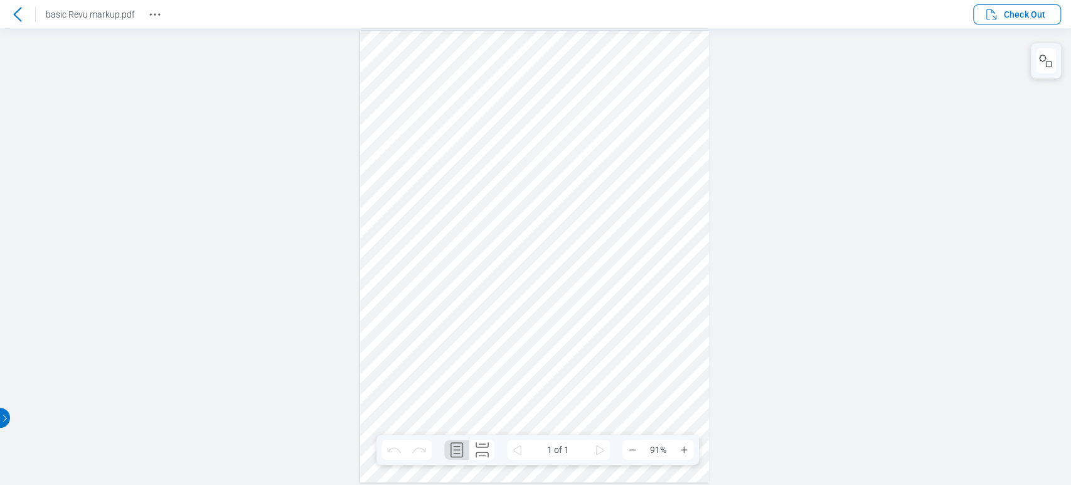
click at [13, 15] on icon at bounding box center [17, 14] width 15 height 15
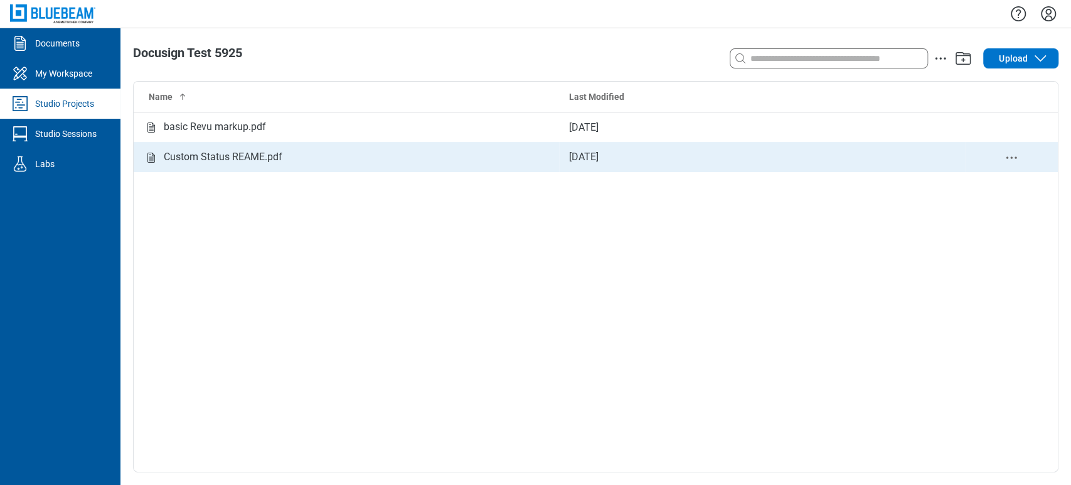
click at [336, 153] on div "Custom Status REAME.pdf" at bounding box center [346, 157] width 405 height 16
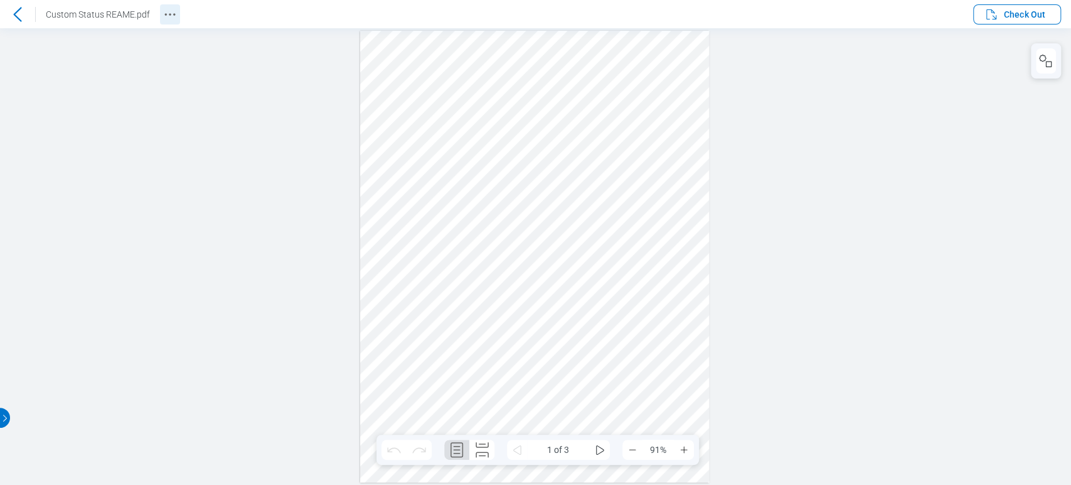
click at [171, 13] on icon "Revision History" at bounding box center [170, 14] width 15 height 15
click at [944, 16] on icon "Docusign Menu" at bounding box center [942, 12] width 15 height 15
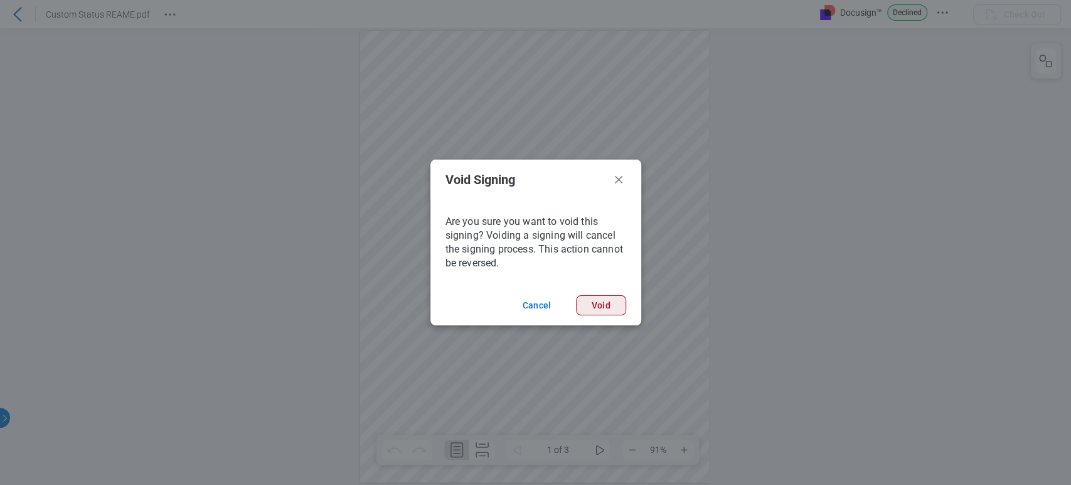
click at [603, 306] on button "Void" at bounding box center [601, 305] width 50 height 20
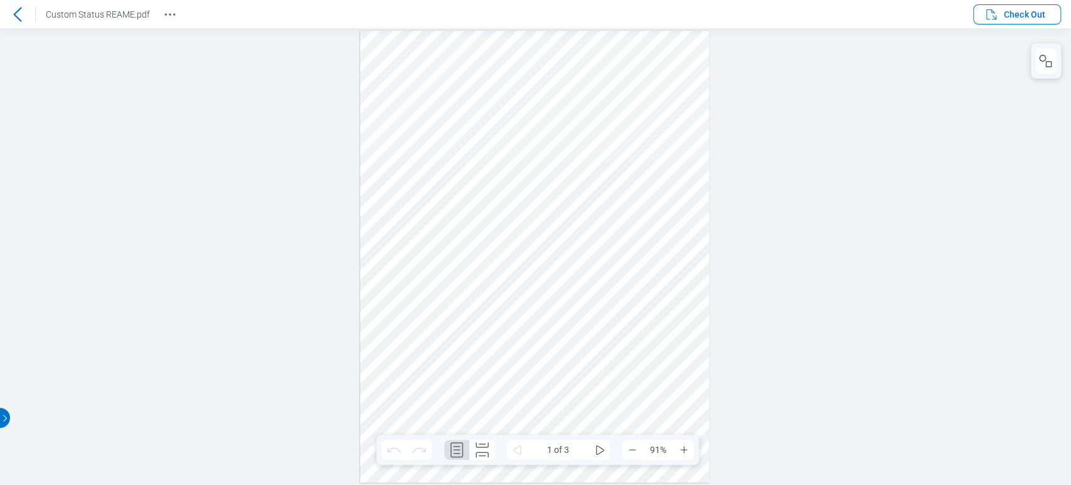
click at [20, 9] on icon at bounding box center [17, 14] width 15 height 15
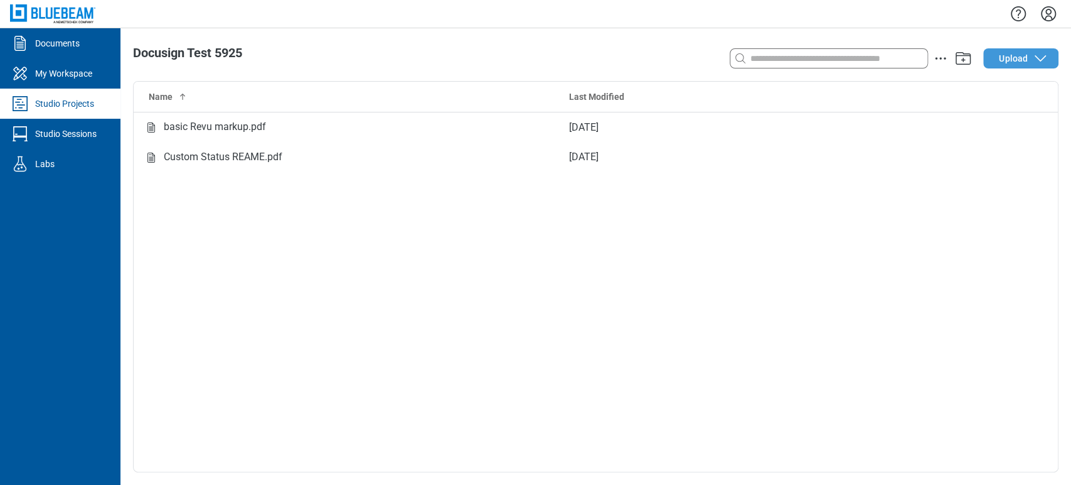
click at [1044, 56] on icon "button" at bounding box center [1040, 58] width 15 height 15
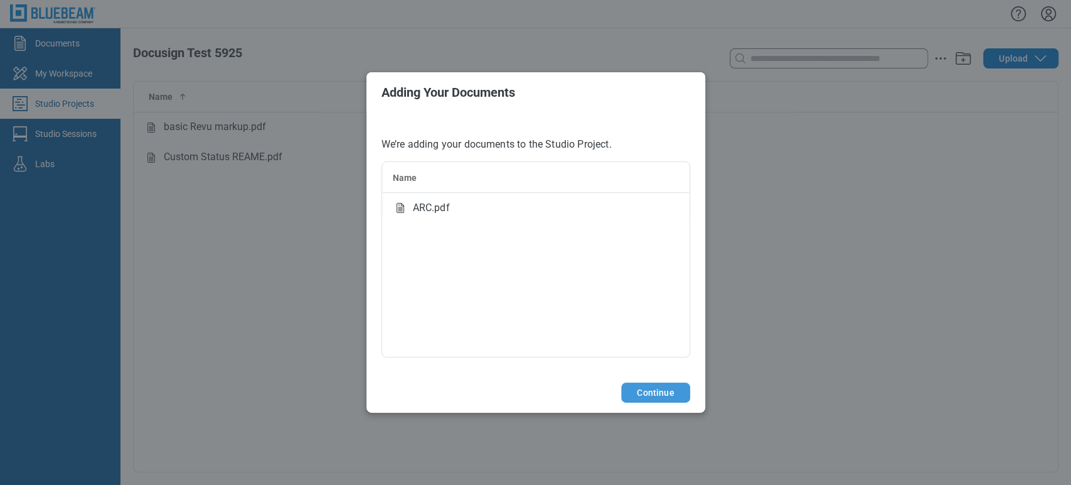
click at [663, 387] on button "Continue" at bounding box center [655, 392] width 68 height 20
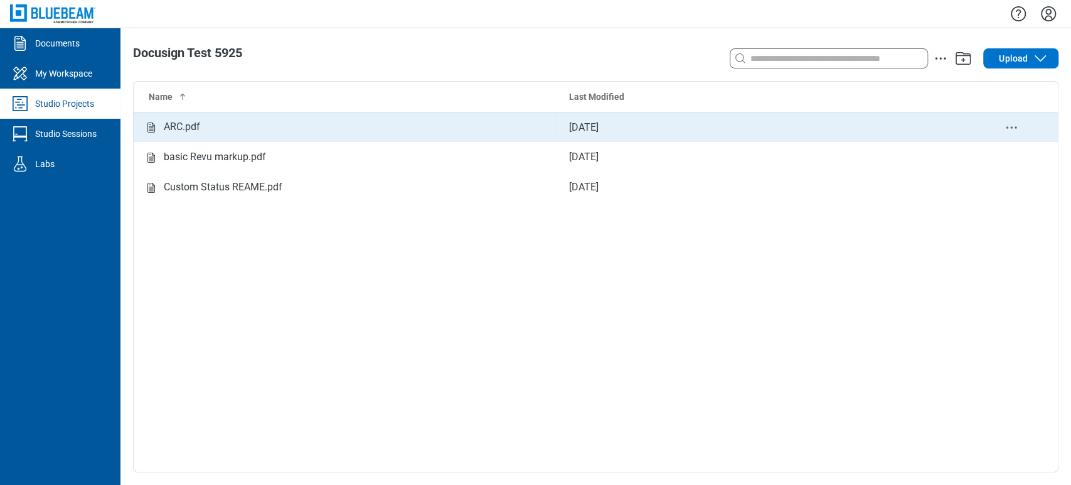
click at [289, 137] on td "ARC.pdf" at bounding box center [347, 127] width 426 height 30
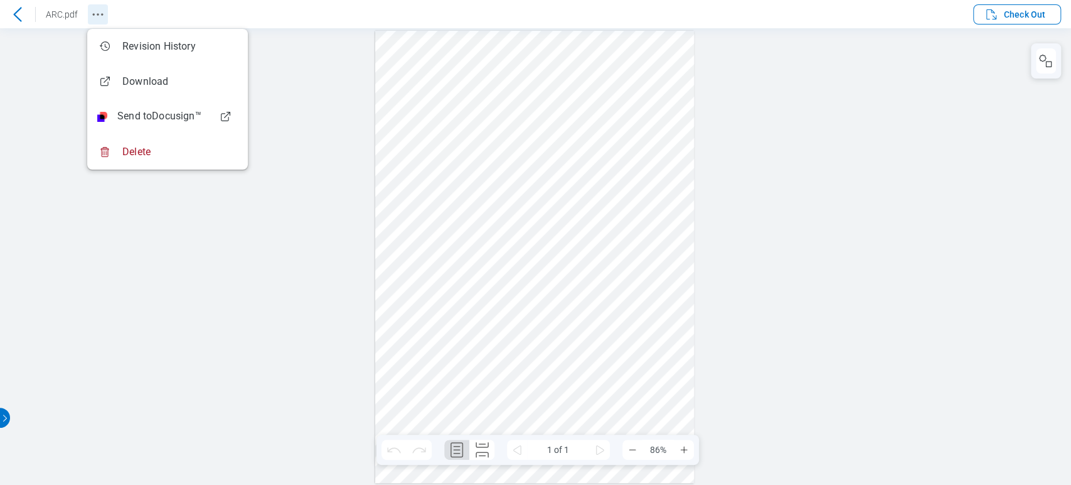
click at [99, 4] on button "Revision History" at bounding box center [98, 14] width 20 height 20
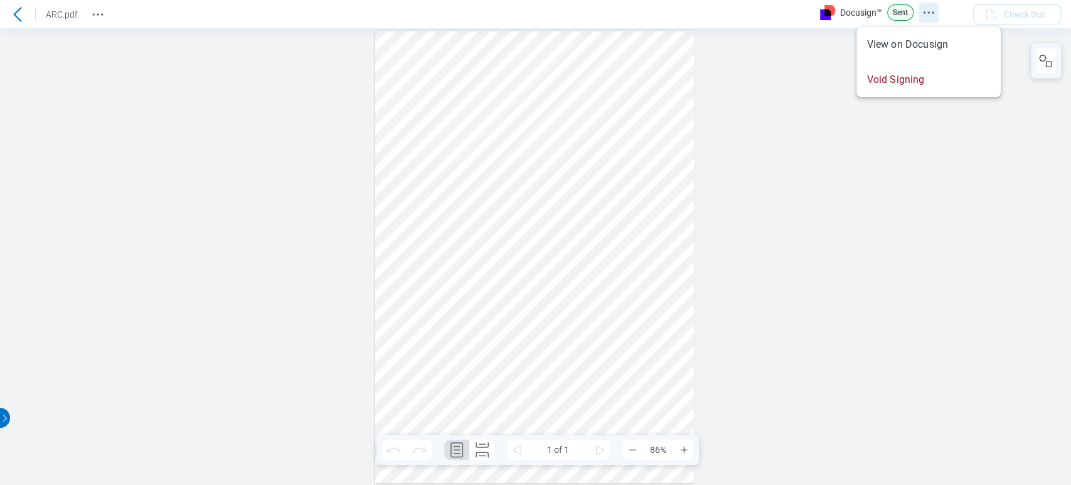
click at [930, 12] on circle "Docusign Menu" at bounding box center [929, 12] width 2 height 2
click at [895, 127] on div at bounding box center [535, 256] width 1071 height 456
click at [932, 15] on icon "Docusign Menu" at bounding box center [928, 12] width 15 height 15
click at [100, 6] on button "Revision History" at bounding box center [98, 14] width 20 height 20
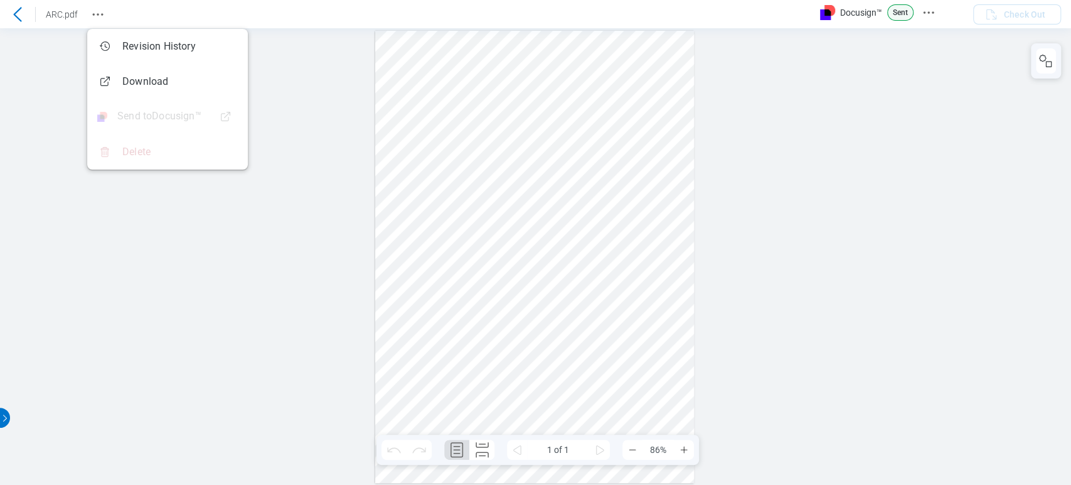
click at [756, 79] on div at bounding box center [535, 256] width 1071 height 456
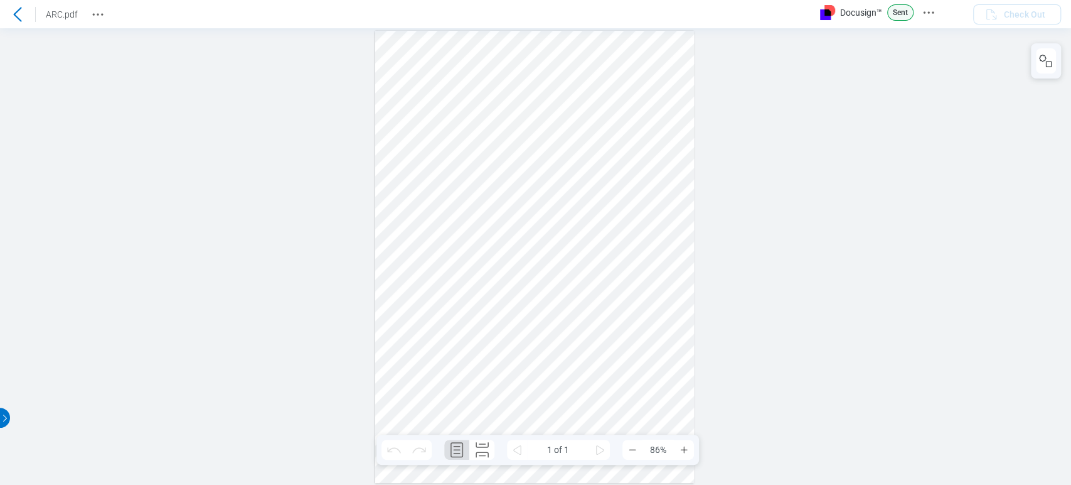
click at [108, 12] on header "ARC.pdf Docusign™ Sent Check Out" at bounding box center [535, 14] width 1071 height 28
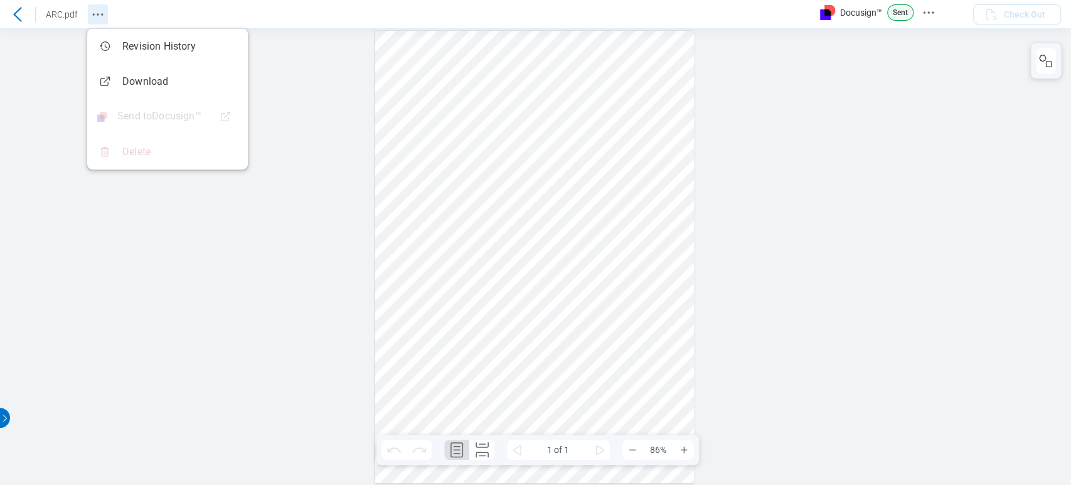
click at [95, 8] on icon "Revision History" at bounding box center [97, 14] width 15 height 15
click at [377, 80] on div at bounding box center [535, 257] width 320 height 452
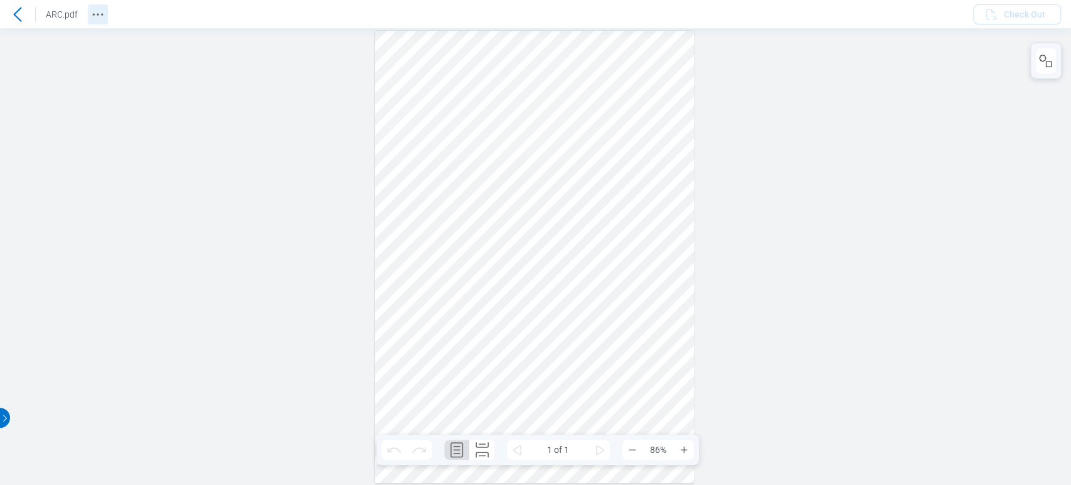
click at [92, 9] on icon "Revision History" at bounding box center [97, 14] width 15 height 15
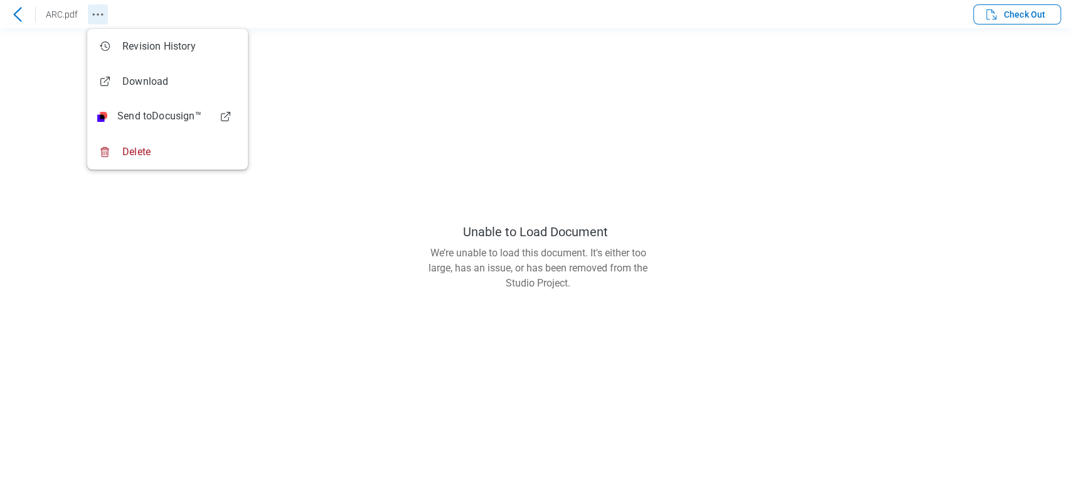
click at [93, 8] on icon "Revision History" at bounding box center [97, 14] width 15 height 15
click at [820, 180] on main "Unable to Load Document We’re unable to load this document. It's either too lar…" at bounding box center [535, 256] width 1071 height 456
click at [98, 9] on icon "Revision History" at bounding box center [97, 14] width 15 height 15
click at [451, 103] on main "Unable to Load Document We’re unable to load this document. It's either too lar…" at bounding box center [535, 256] width 1071 height 456
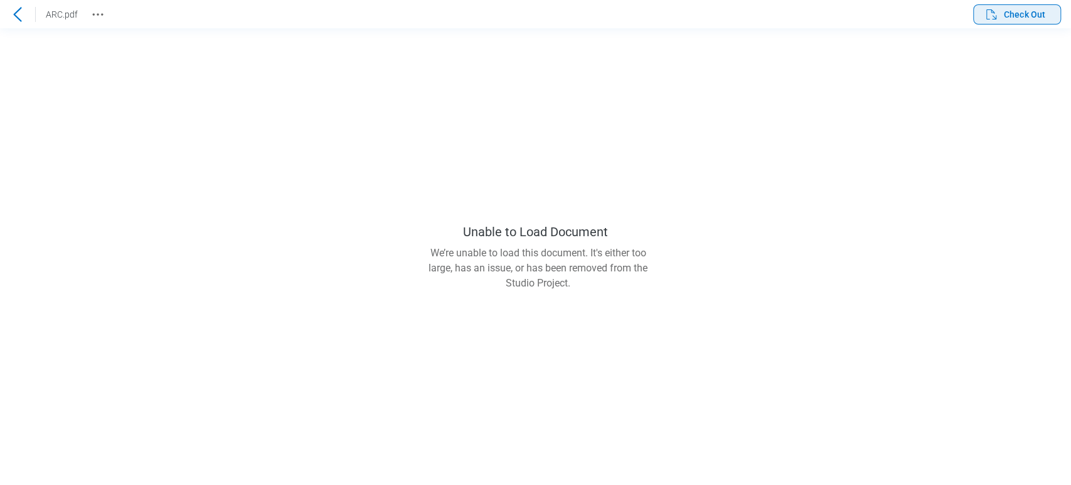
click at [1006, 15] on span "Check Out" at bounding box center [1024, 14] width 41 height 13
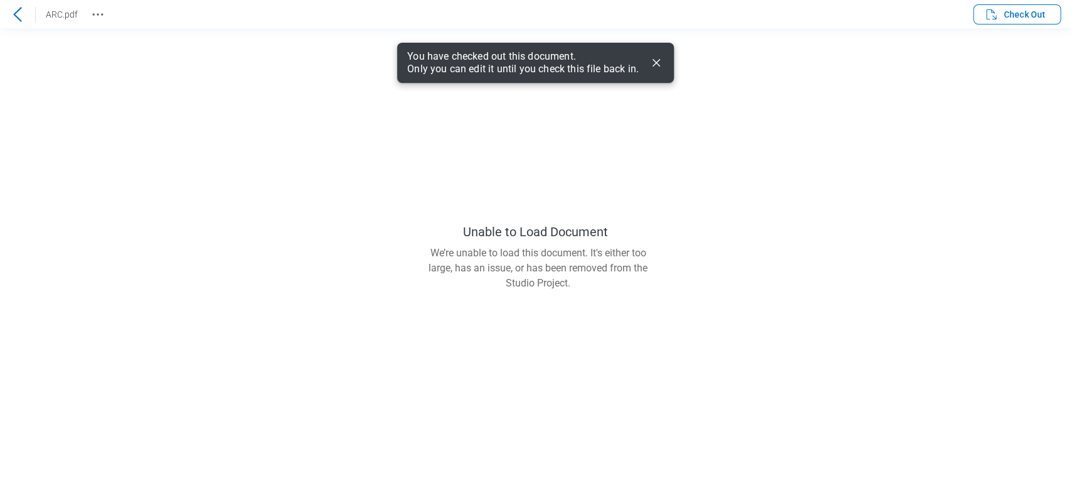
click at [647, 63] on div "You have checked out this document. Only you can edit it until you check this f…" at bounding box center [535, 62] width 257 height 25
click at [653, 63] on icon "Dismiss" at bounding box center [656, 62] width 15 height 15
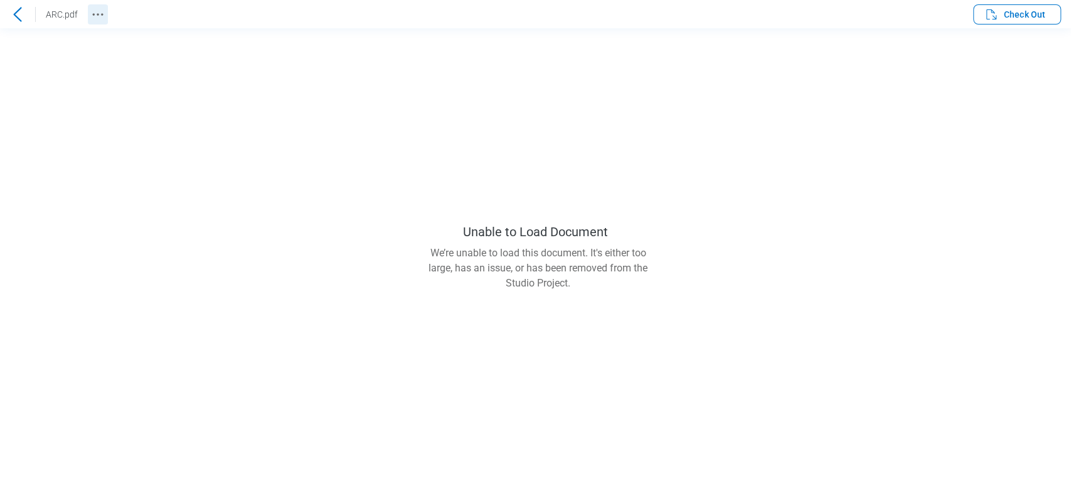
click at [95, 7] on icon "Revision History" at bounding box center [97, 14] width 15 height 15
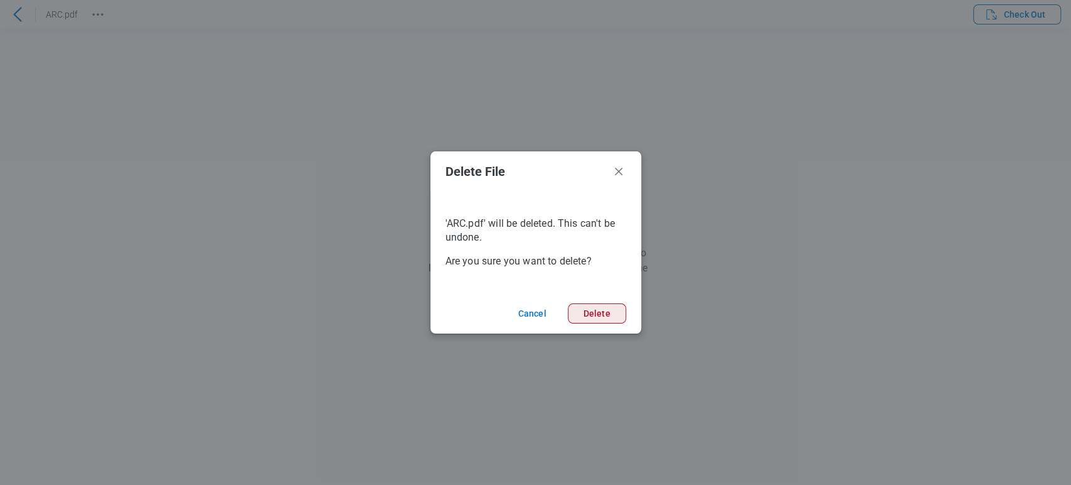
click at [610, 304] on button "Delete" at bounding box center [597, 313] width 58 height 20
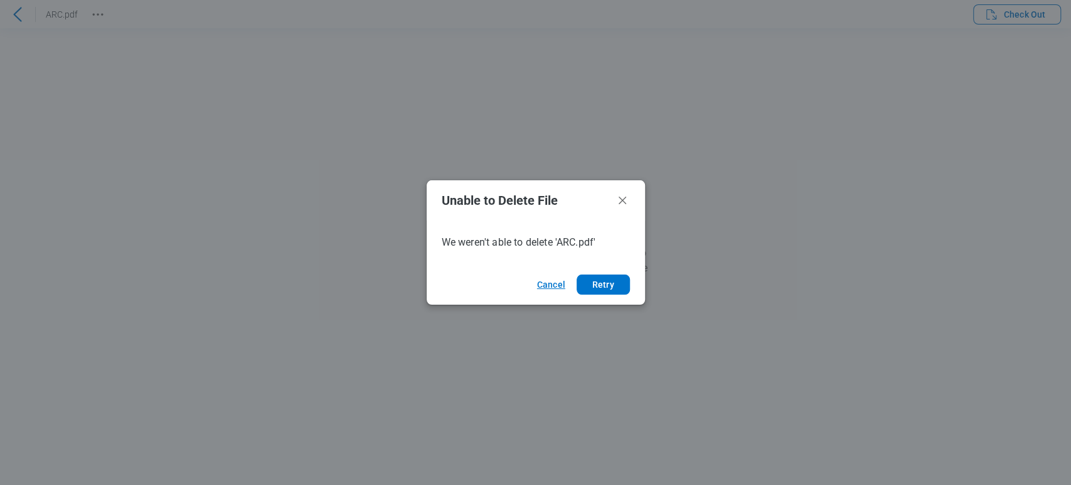
click at [542, 276] on button "Cancel" at bounding box center [549, 284] width 55 height 20
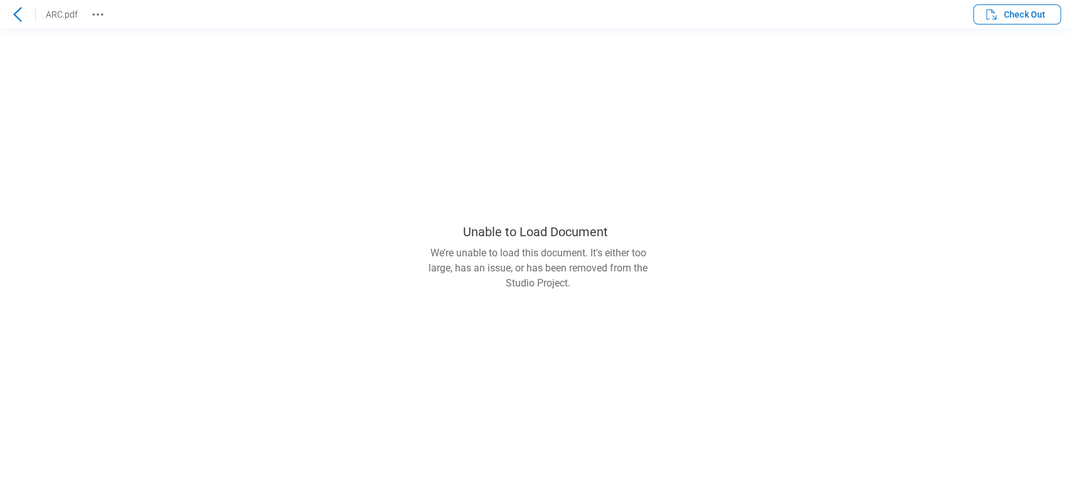
click at [19, 14] on icon at bounding box center [17, 14] width 15 height 15
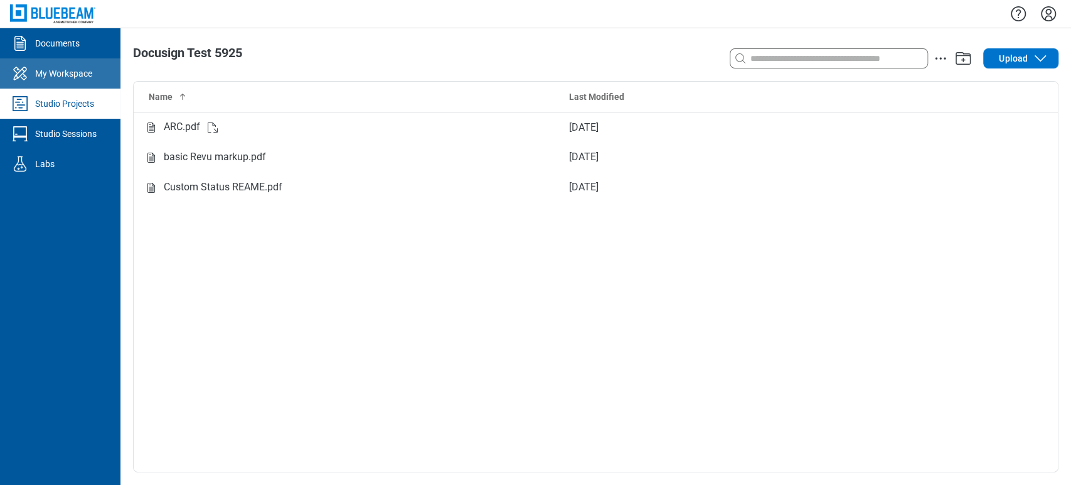
click at [27, 73] on icon "My Workspace" at bounding box center [20, 73] width 20 height 20
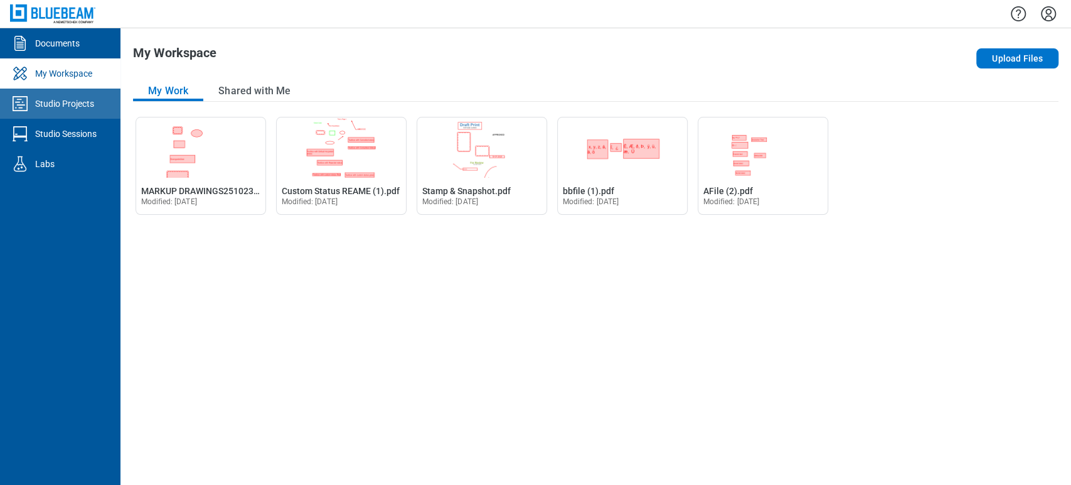
click at [20, 102] on icon "Studio Projects" at bounding box center [20, 104] width 20 height 20
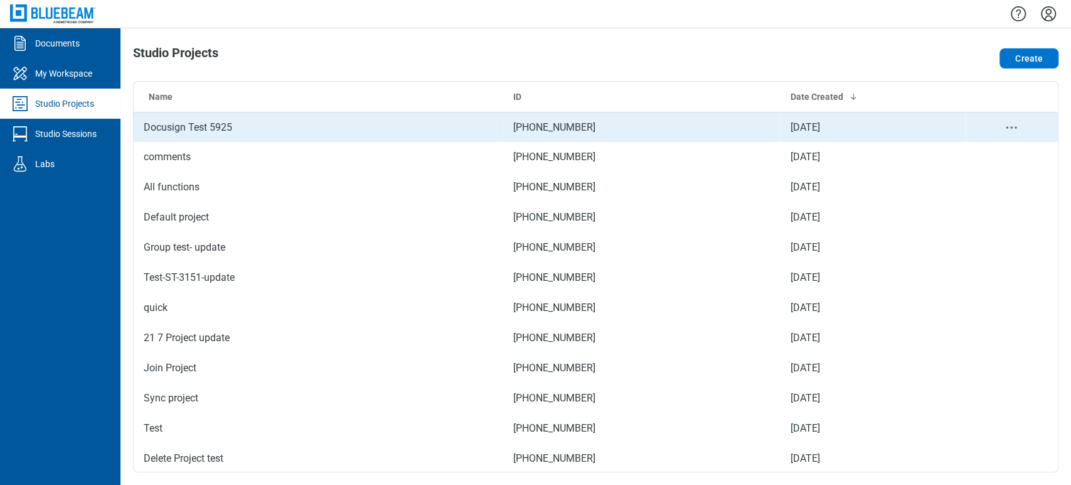
click at [231, 131] on td "Docusign Test 5925" at bounding box center [319, 127] width 370 height 30
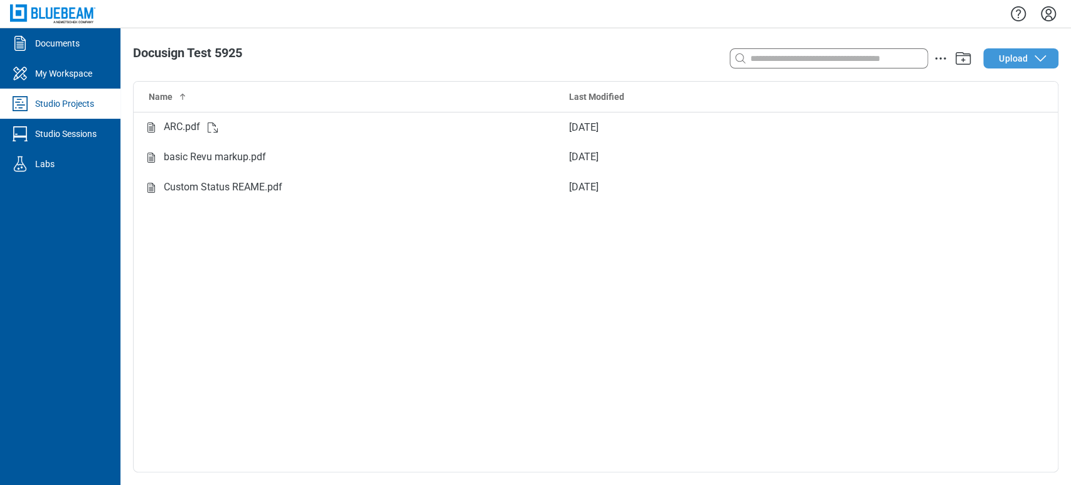
click at [1017, 58] on span "Upload" at bounding box center [1013, 58] width 29 height 13
click at [540, 281] on div "Name Last Modified ARC.pdf Sep 5, 2025 basic Revu markup.pdf Sep 5, 2025 Custom…" at bounding box center [596, 277] width 925 height 390
click at [1033, 53] on button "Upload" at bounding box center [1021, 58] width 75 height 20
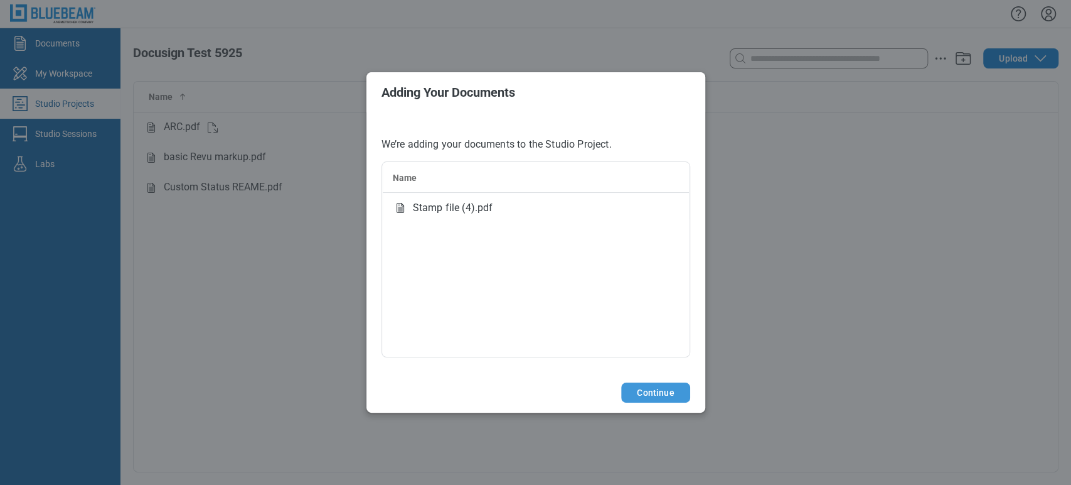
click at [658, 389] on button "Continue" at bounding box center [655, 392] width 68 height 20
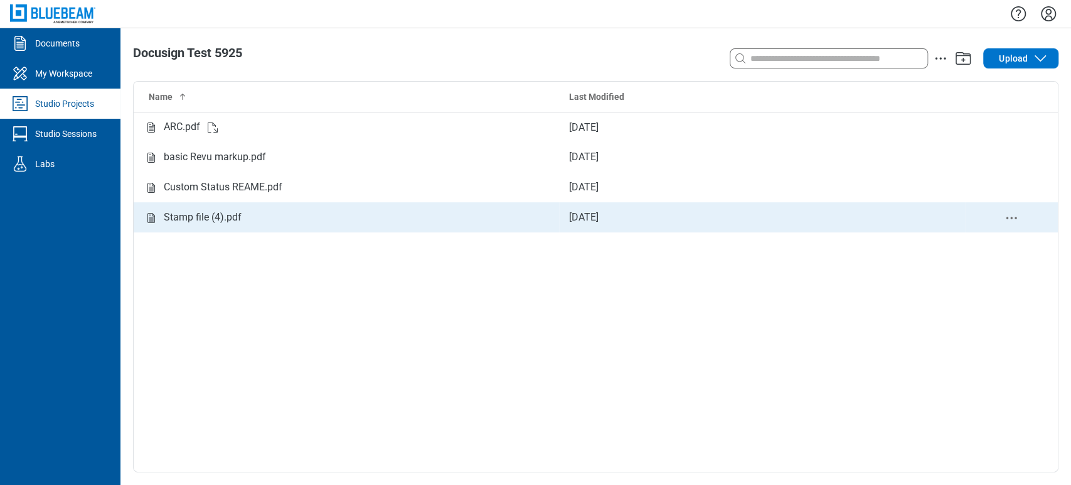
click at [206, 213] on div "Stamp file (4).pdf" at bounding box center [203, 218] width 78 height 16
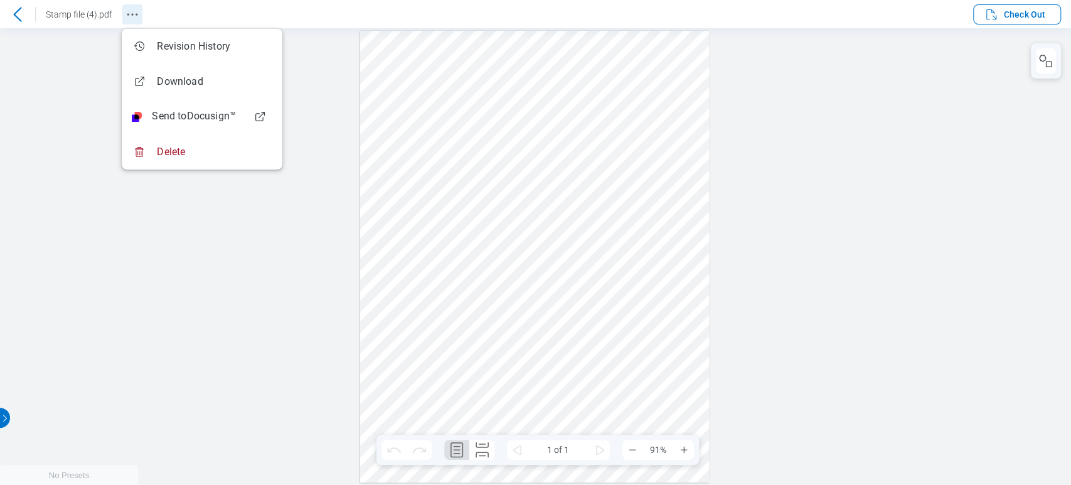
click at [122, 7] on button "Revision History" at bounding box center [132, 14] width 20 height 20
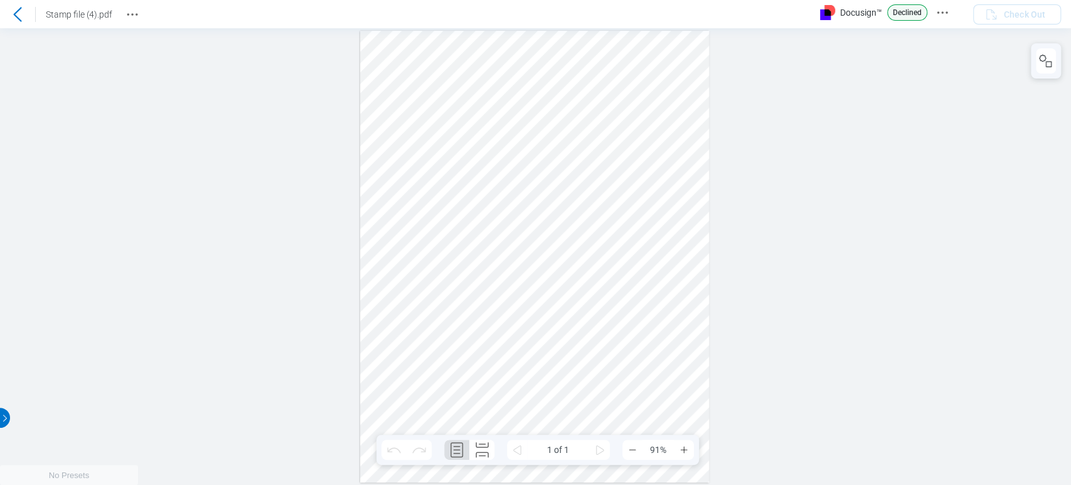
click at [22, 20] on icon at bounding box center [17, 14] width 15 height 15
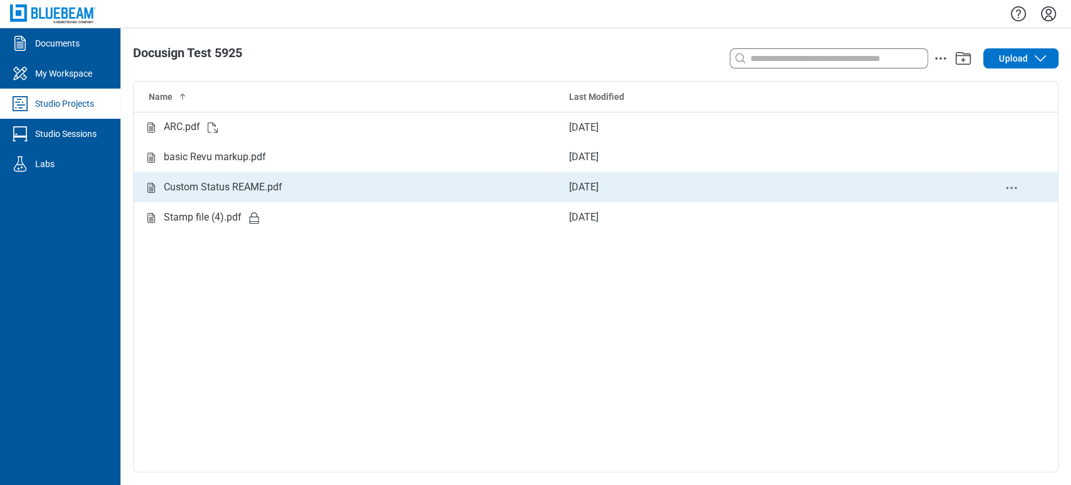
click at [280, 191] on div "Custom Status REAME.pdf" at bounding box center [223, 188] width 119 height 16
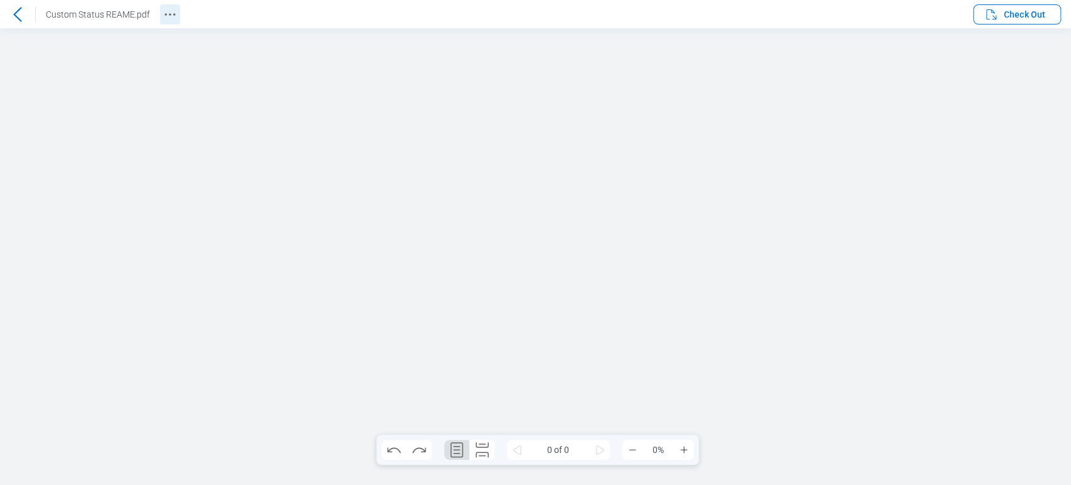
click at [161, 9] on button "Revision History" at bounding box center [170, 14] width 20 height 20
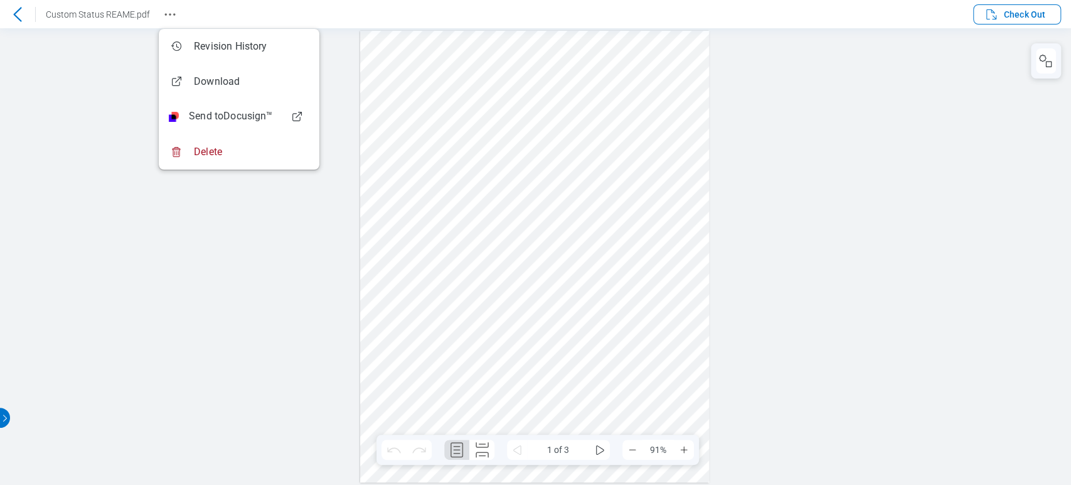
click at [800, 108] on div at bounding box center [535, 256] width 1071 height 456
click at [92, 83] on div at bounding box center [535, 256] width 1071 height 456
click at [0, 0] on div "Preparing Your Document We're getting your document ready. Docusign will open i…" at bounding box center [0, 0] width 0 height 0
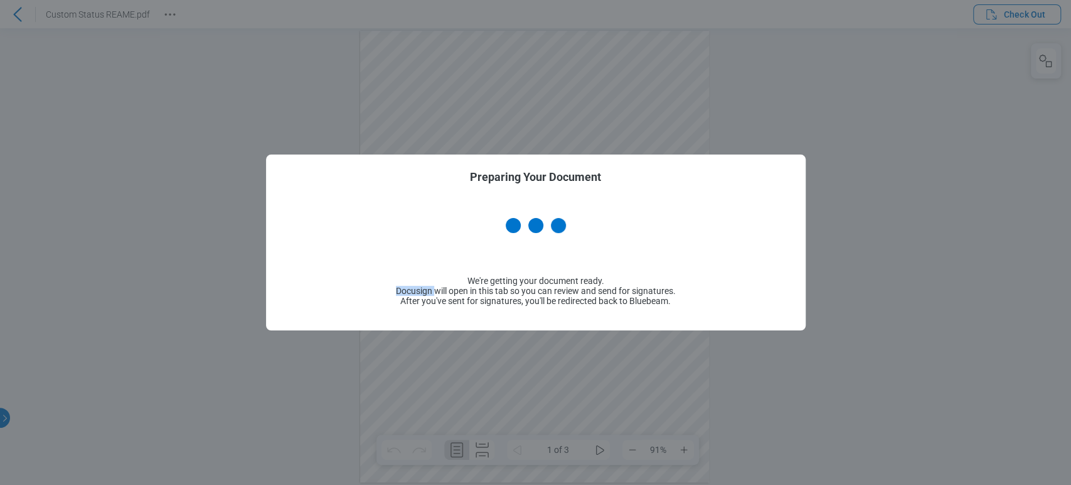
click at [319, 221] on div "Preparing Your Document We're getting your document ready. Docusign will open i…" at bounding box center [536, 242] width 540 height 176
